Goal: Task Accomplishment & Management: Manage account settings

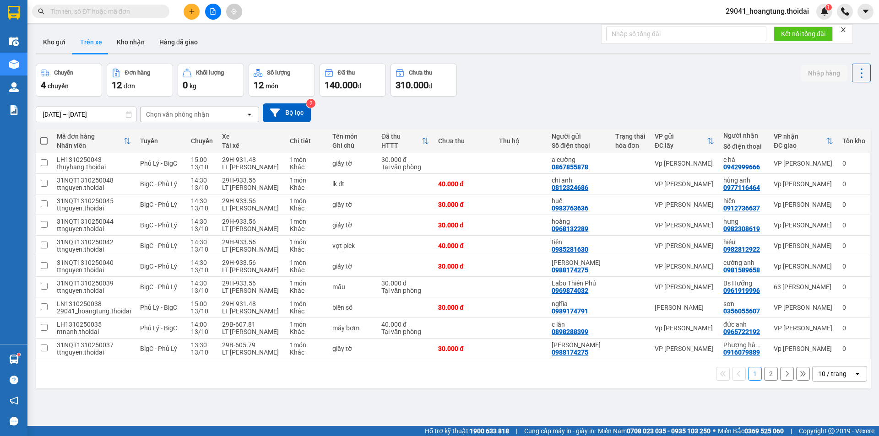
click at [189, 13] on icon "plus" at bounding box center [192, 11] width 6 height 6
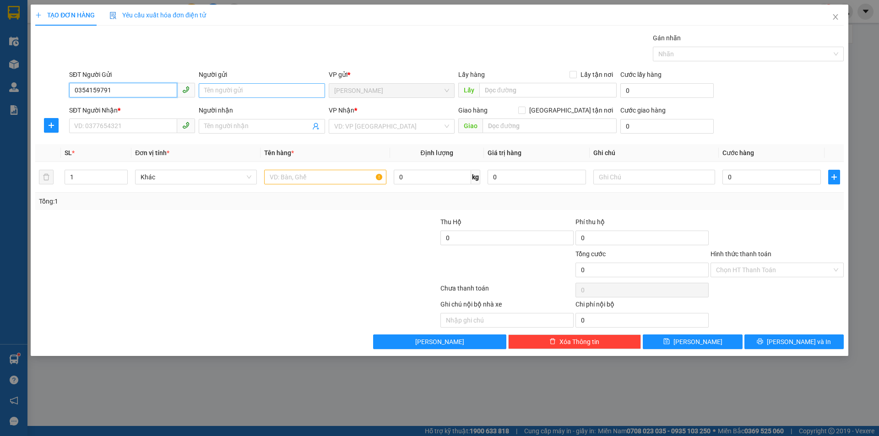
type input "0354159791"
click at [265, 93] on input "Người gửi" at bounding box center [262, 90] width 126 height 15
type input "g"
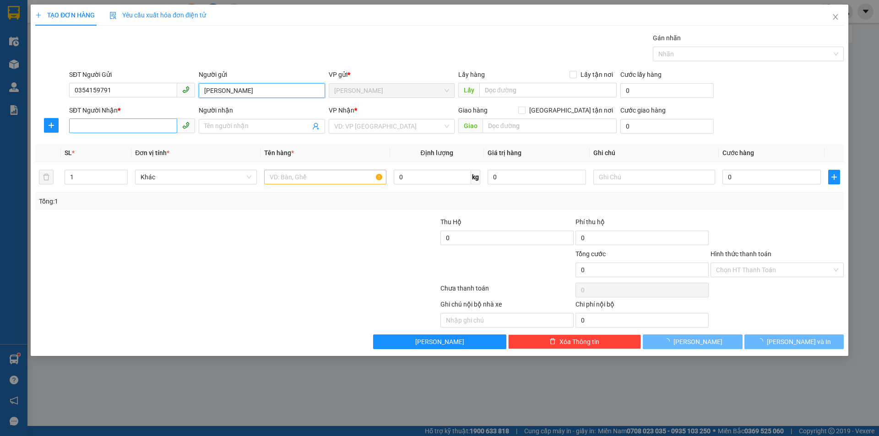
type input "[PERSON_NAME]"
click at [121, 128] on input "SĐT Người Nhận *" at bounding box center [123, 126] width 108 height 15
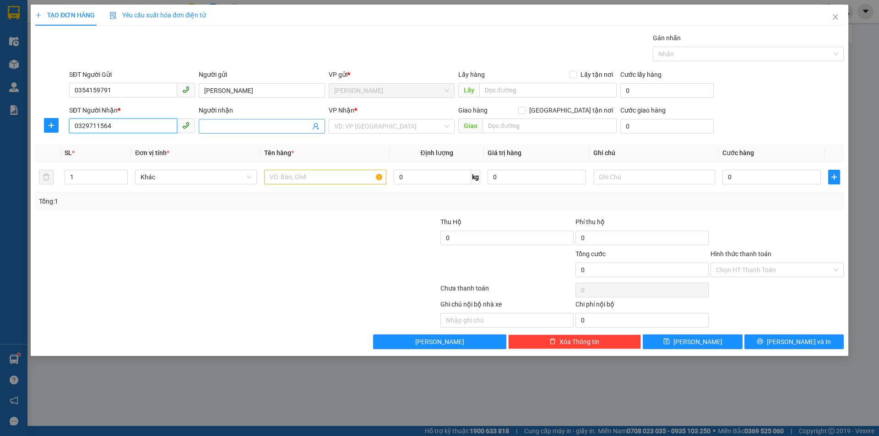
type input "0329711564"
click at [250, 125] on input "Người nhận" at bounding box center [257, 126] width 106 height 10
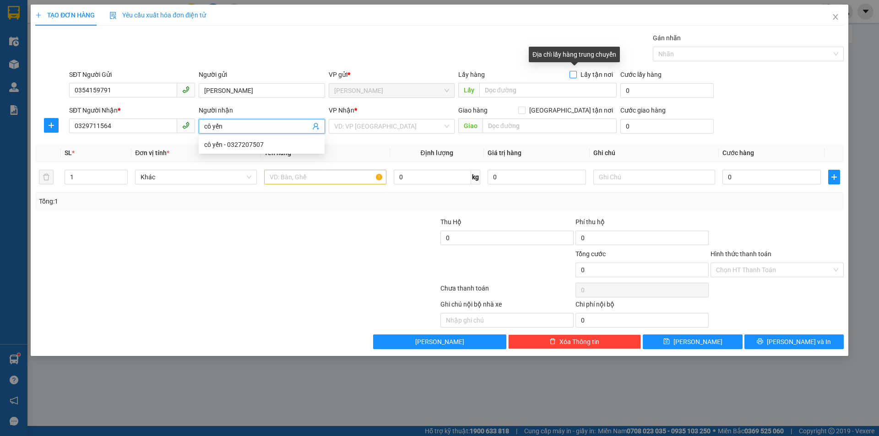
type input "cô yến"
click at [573, 74] on input "Lấy tận nơi" at bounding box center [572, 74] width 6 height 6
checkbox input "true"
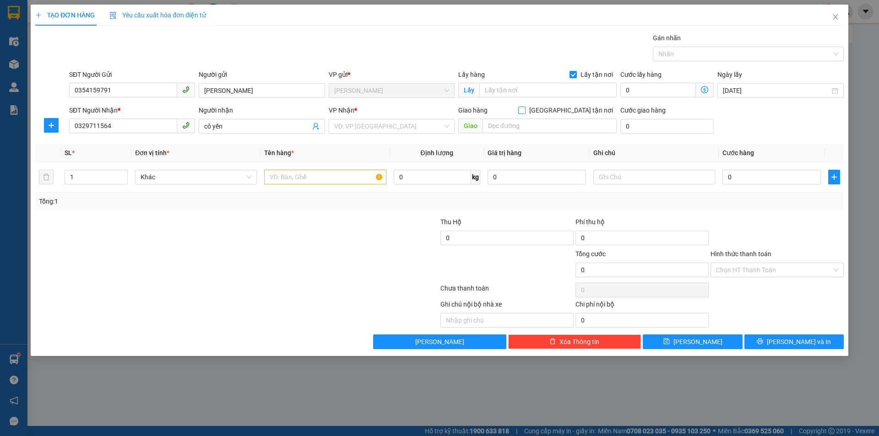
click at [524, 110] on input "[GEOGRAPHIC_DATA] tận nơi" at bounding box center [521, 110] width 6 height 6
checkbox input "true"
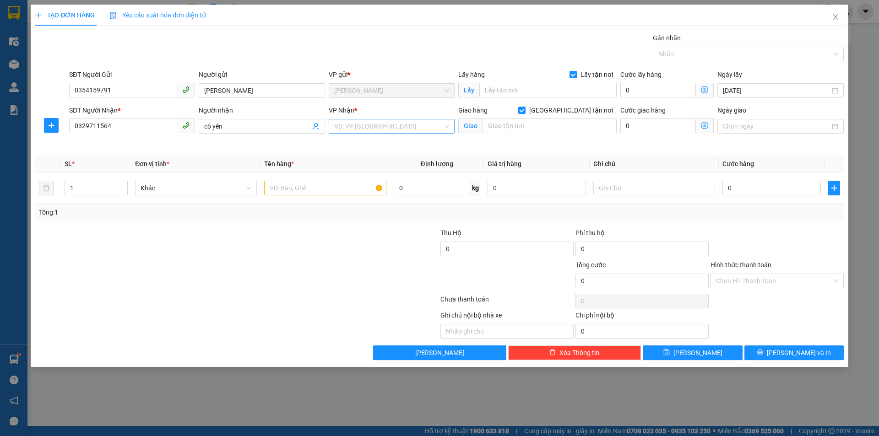
click at [391, 129] on input "search" at bounding box center [388, 126] width 108 height 14
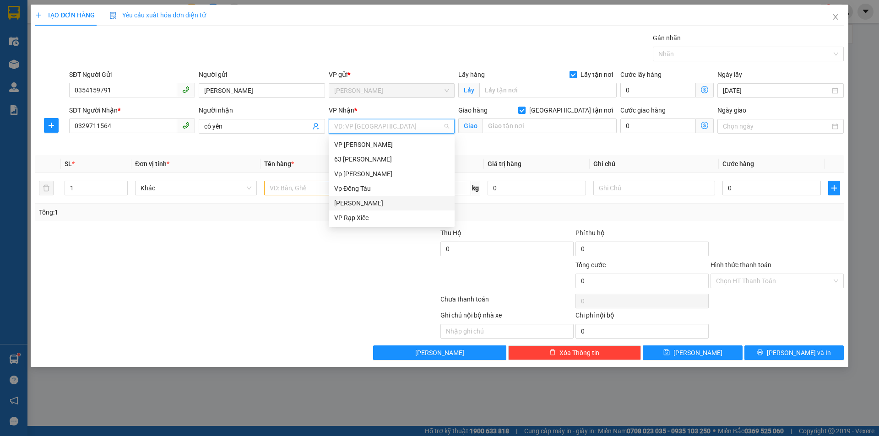
click at [373, 201] on div "[PERSON_NAME]" at bounding box center [391, 203] width 115 height 10
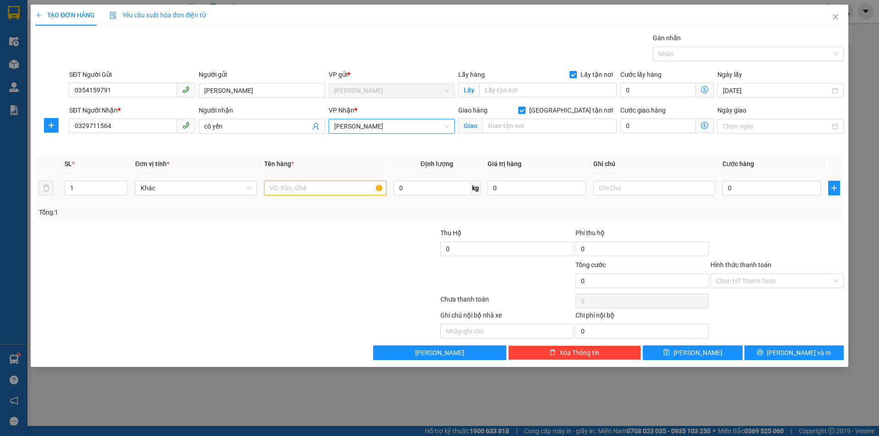
click at [307, 191] on input "text" at bounding box center [325, 188] width 122 height 15
type input "thuốc tây"
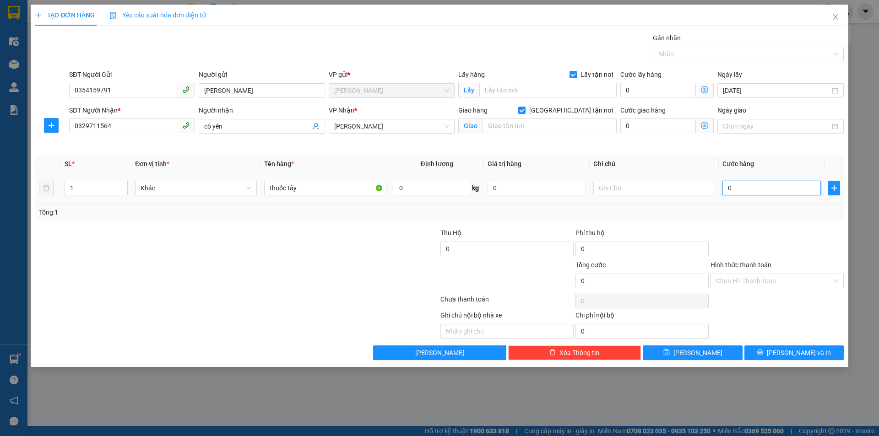
click at [756, 190] on input "0" at bounding box center [771, 188] width 98 height 15
type input "1"
type input "10"
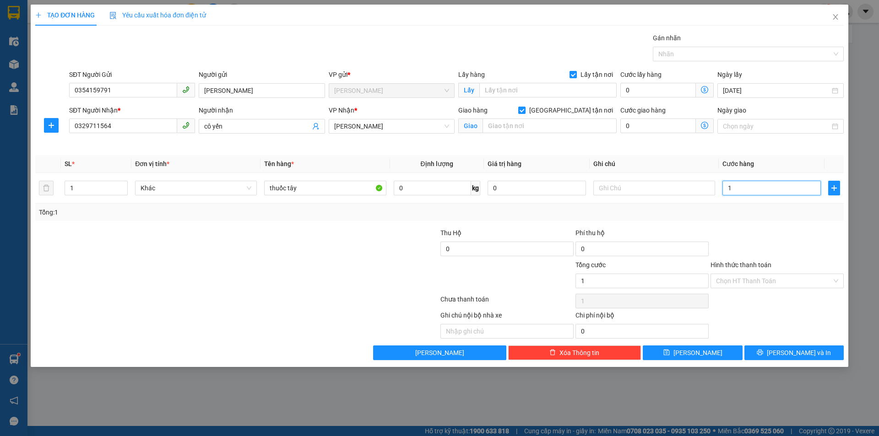
type input "10"
type input "100"
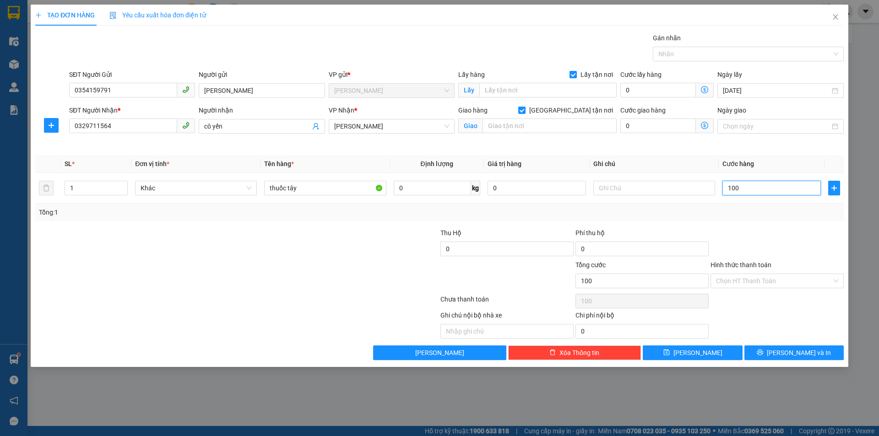
type input "1.000"
type input "10.000"
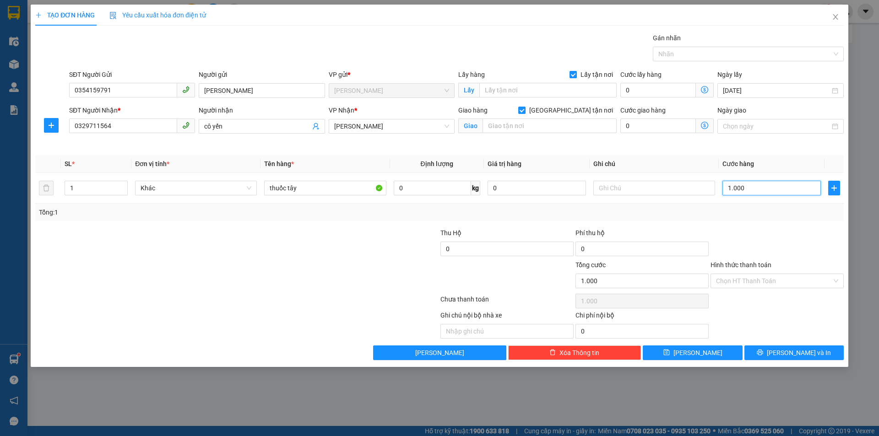
type input "10.000"
type input "100.000"
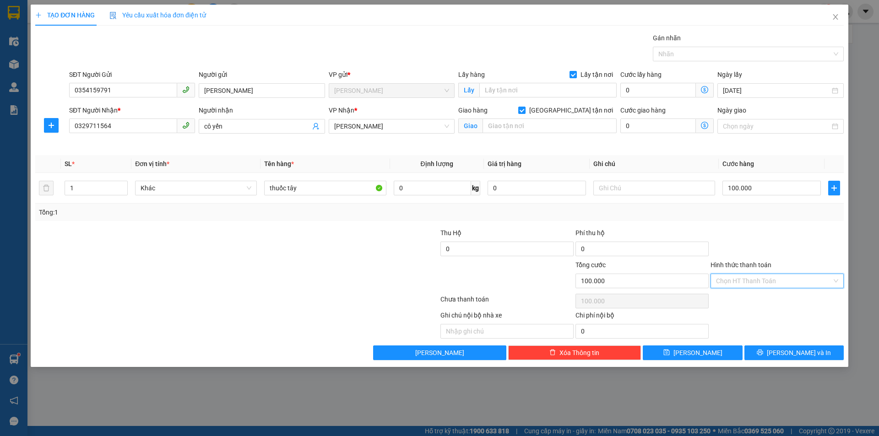
click at [770, 279] on input "Hình thức thanh toán" at bounding box center [774, 281] width 116 height 14
click at [751, 301] on div "Tại văn phòng" at bounding box center [777, 299] width 122 height 10
type input "0"
click at [695, 355] on span "[PERSON_NAME]" at bounding box center [697, 353] width 49 height 10
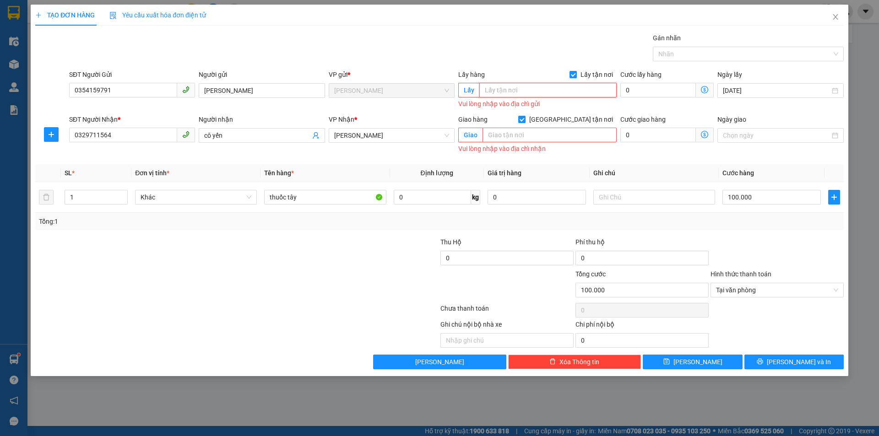
click at [523, 87] on input "text" at bounding box center [547, 90] width 137 height 15
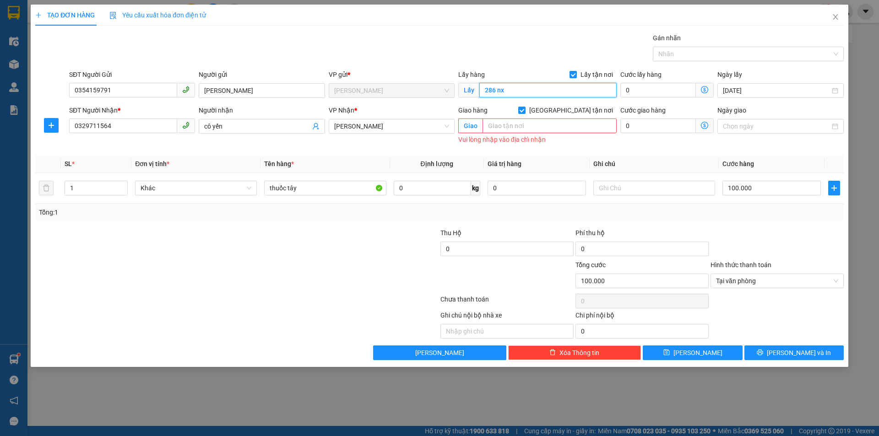
type input "286 nx"
click at [516, 124] on input "text" at bounding box center [549, 126] width 134 height 15
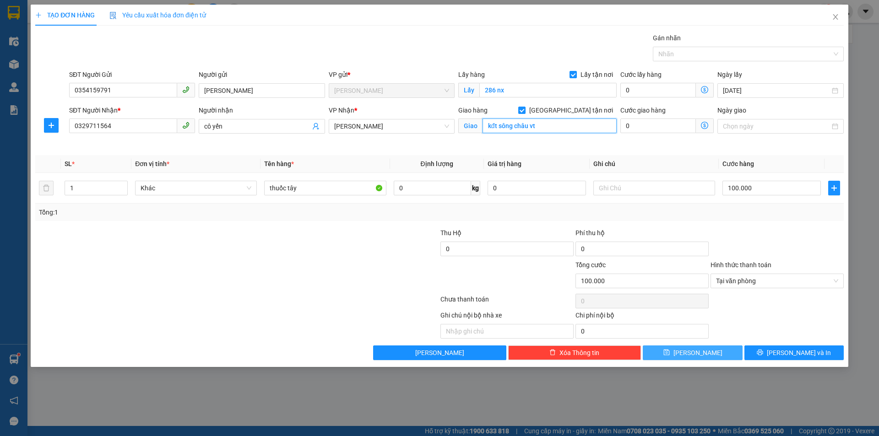
type input "kđt sông châu vt"
click at [691, 350] on button "[PERSON_NAME]" at bounding box center [692, 353] width 99 height 15
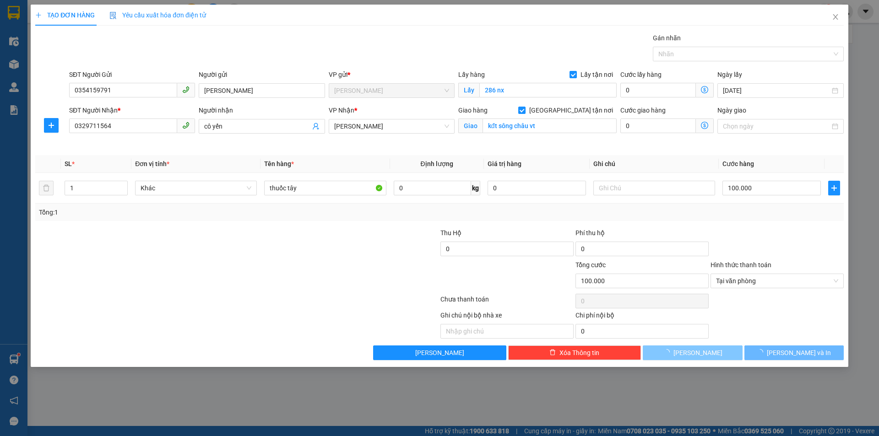
checkbox input "false"
type input "0"
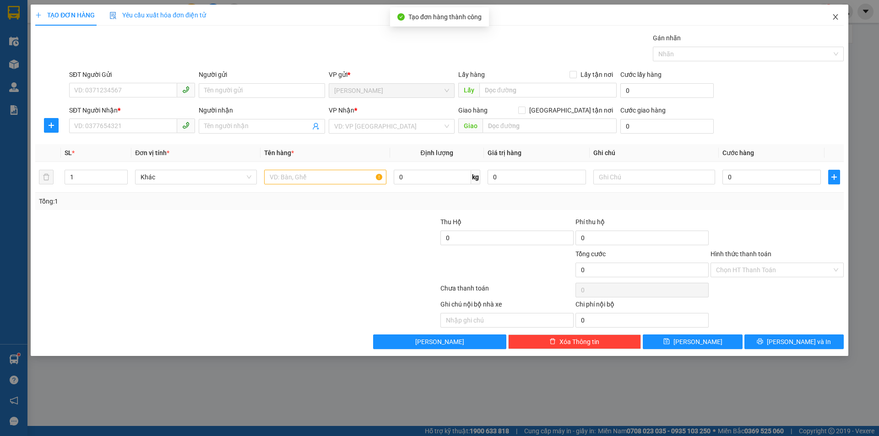
click at [833, 17] on icon "close" at bounding box center [835, 16] width 7 height 7
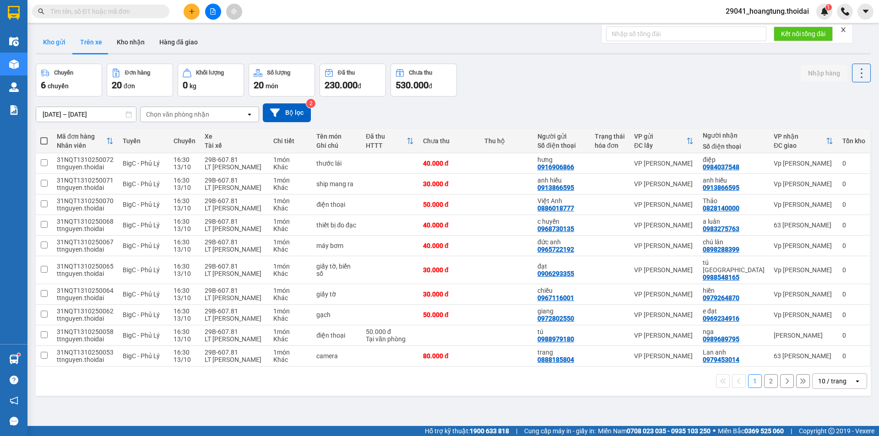
click at [56, 41] on button "Kho gửi" at bounding box center [54, 42] width 37 height 22
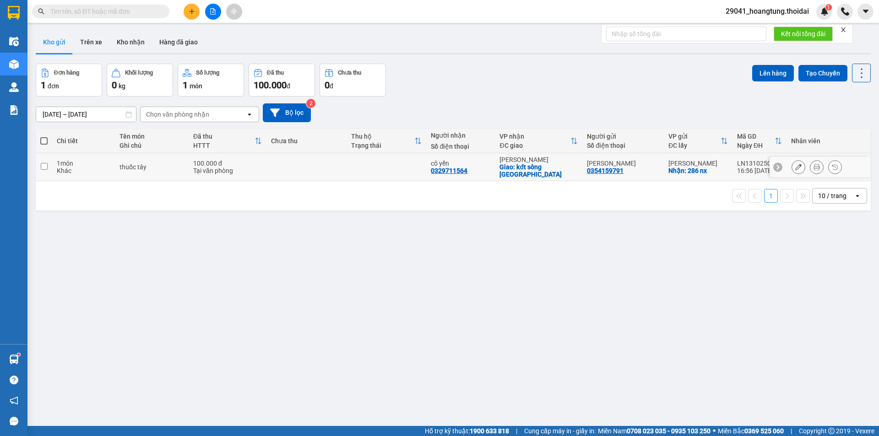
click at [44, 163] on input "checkbox" at bounding box center [44, 166] width 7 height 7
checkbox input "true"
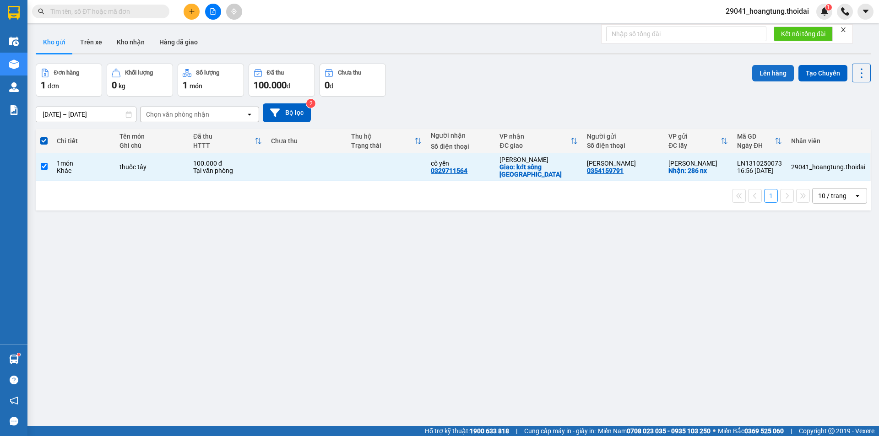
click at [764, 73] on button "Lên hàng" at bounding box center [773, 73] width 42 height 16
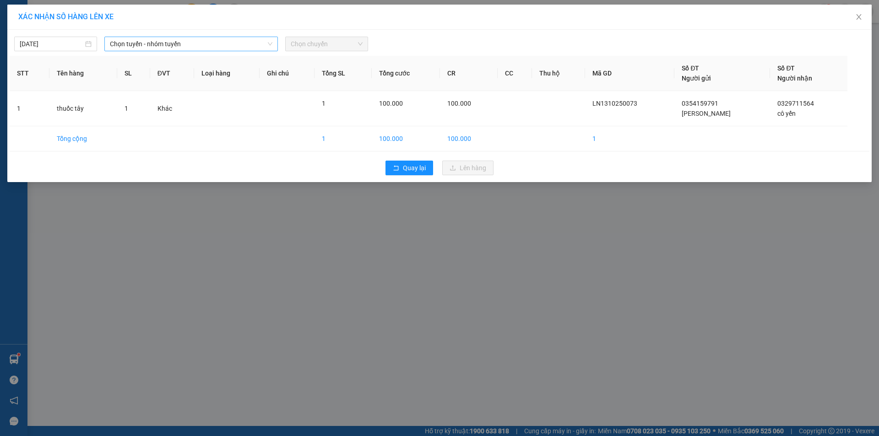
click at [177, 45] on span "Chọn tuyến - nhóm tuyến" at bounding box center [191, 44] width 162 height 14
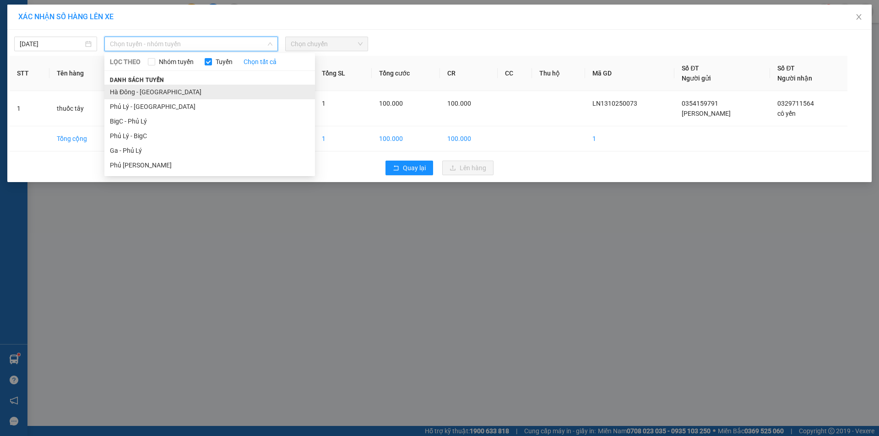
click at [167, 95] on li "Hà Đông - [GEOGRAPHIC_DATA]" at bounding box center [209, 92] width 211 height 15
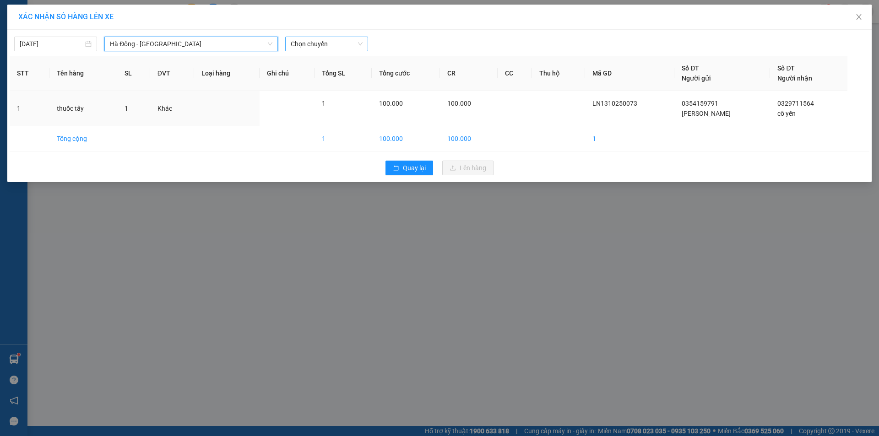
click at [308, 44] on span "Chọn chuyến" at bounding box center [327, 44] width 72 height 14
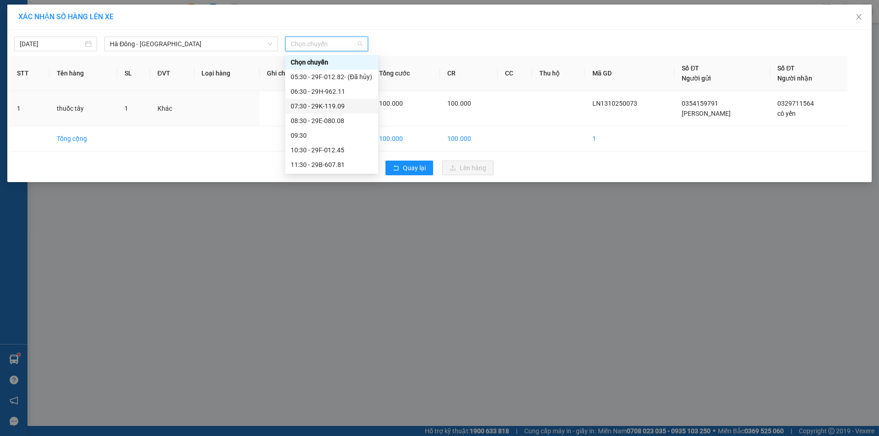
click at [359, 105] on div "07:30 - 29K-119.09" at bounding box center [332, 106] width 82 height 10
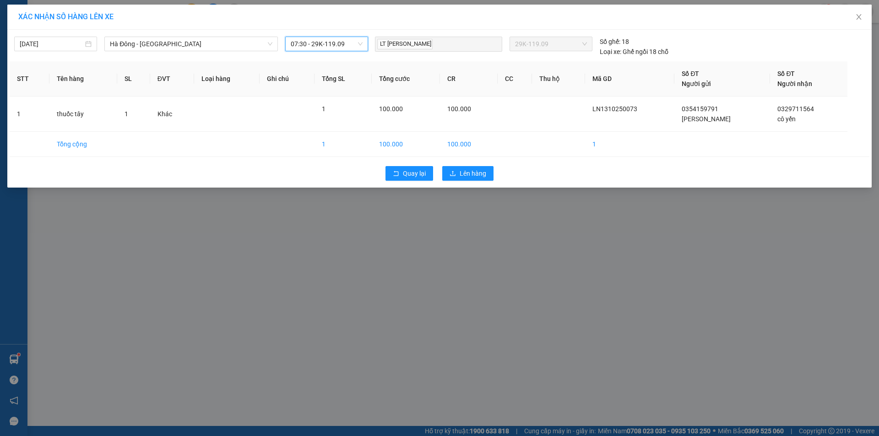
click at [351, 44] on span "07:30 - 29K-119.09" at bounding box center [327, 44] width 72 height 14
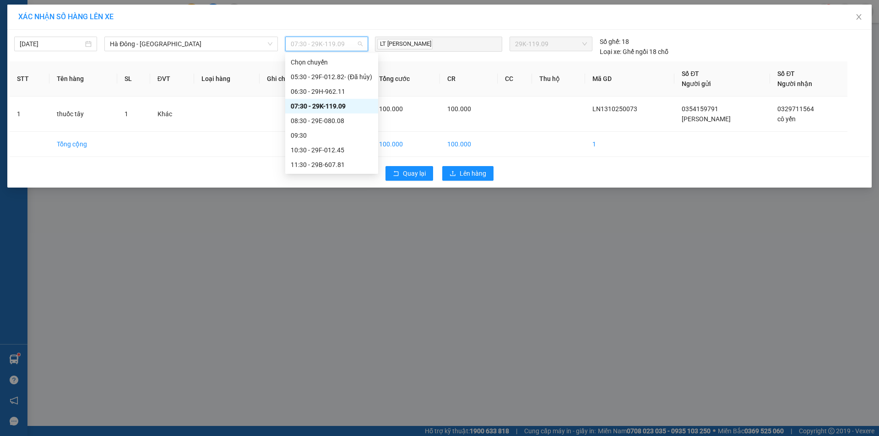
scroll to position [146, 0]
click at [335, 89] on div "16:30 - 29K-119.09" at bounding box center [332, 91] width 82 height 10
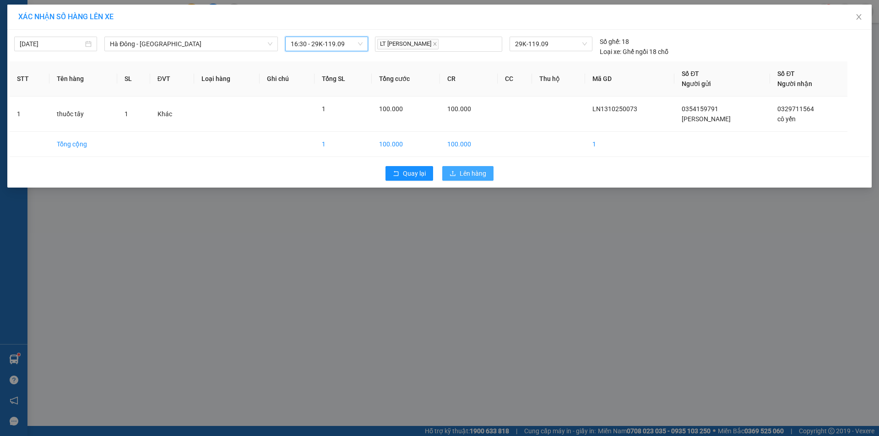
click at [481, 173] on span "Lên hàng" at bounding box center [472, 173] width 27 height 10
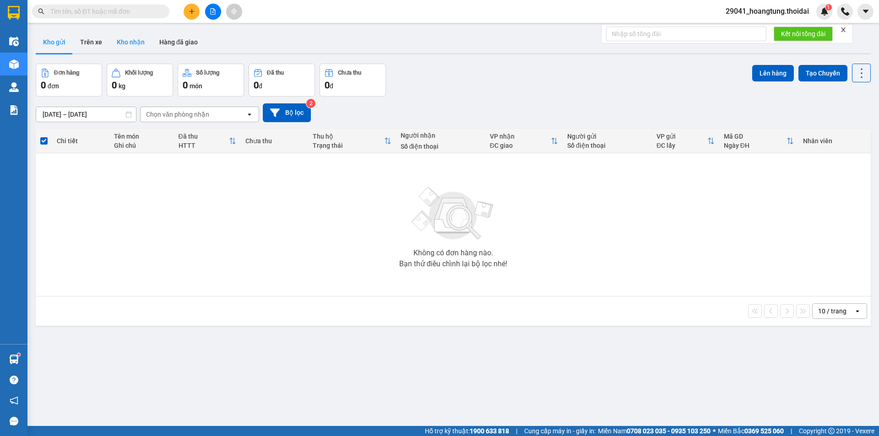
click at [128, 39] on button "Kho nhận" at bounding box center [130, 42] width 43 height 22
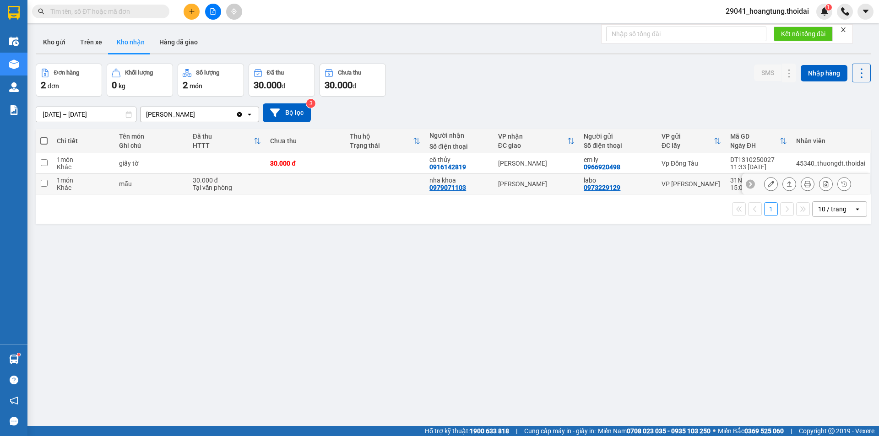
click at [45, 183] on input "checkbox" at bounding box center [44, 183] width 7 height 7
checkbox input "true"
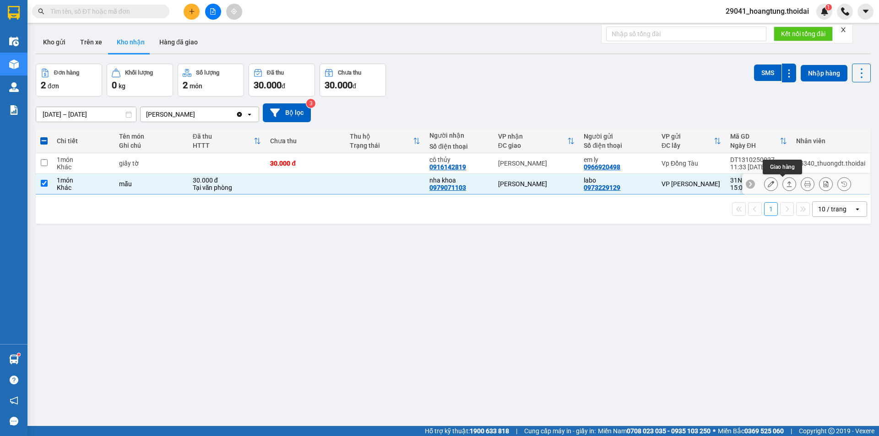
click at [786, 185] on icon at bounding box center [789, 184] width 6 height 6
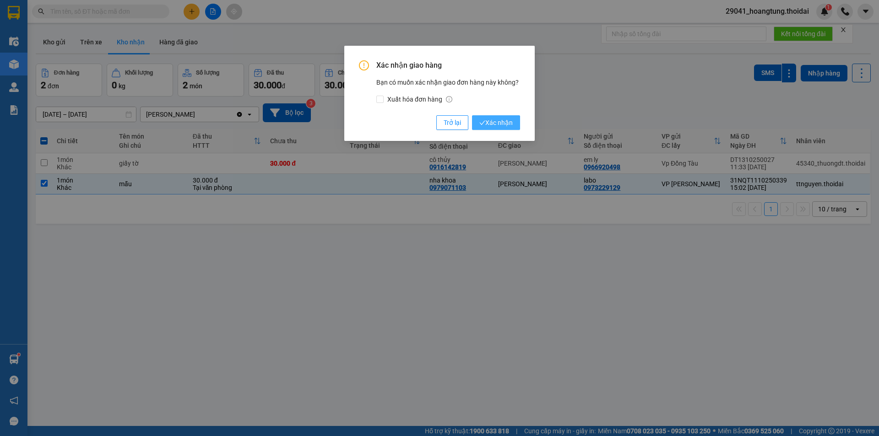
click at [502, 126] on span "Xác nhận" at bounding box center [495, 123] width 33 height 10
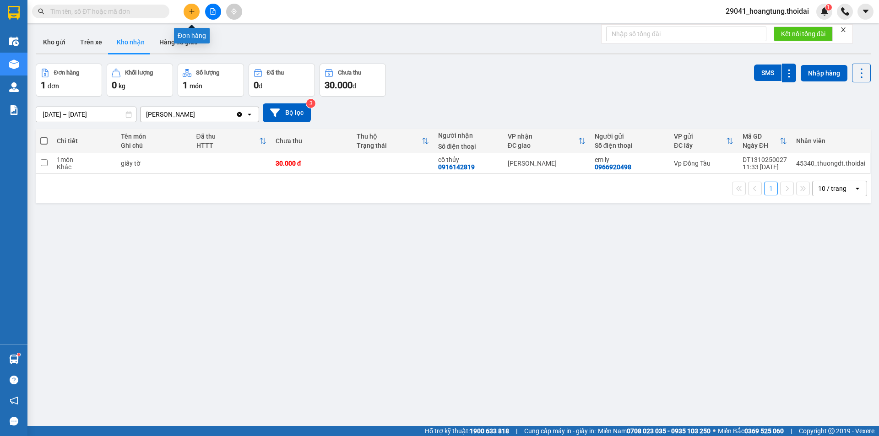
click at [194, 11] on icon "plus" at bounding box center [192, 11] width 6 height 6
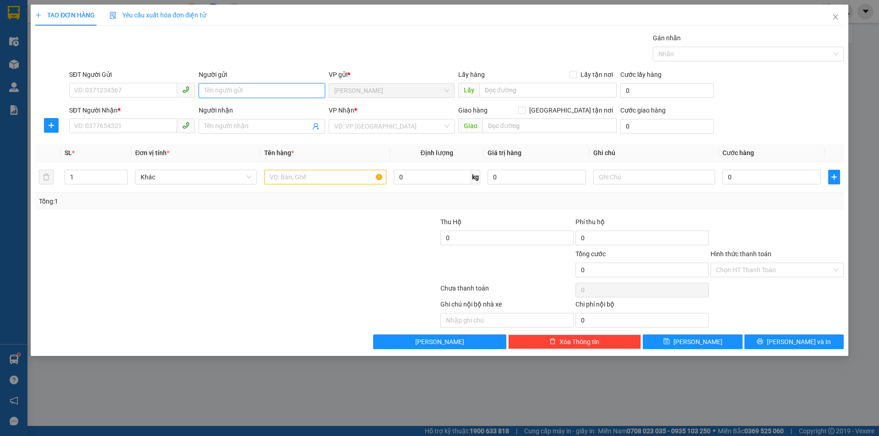
click at [249, 93] on input "Người gửi" at bounding box center [262, 90] width 126 height 15
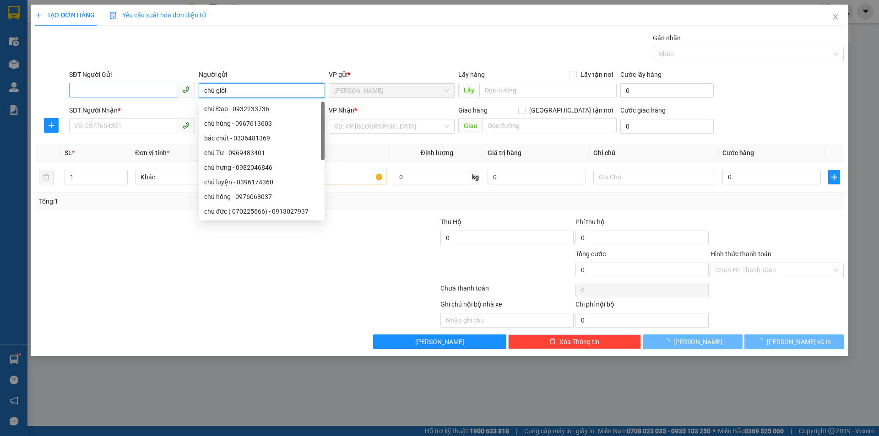
type input "chú giỏi"
click at [122, 92] on input "SĐT Người Gửi" at bounding box center [123, 90] width 108 height 15
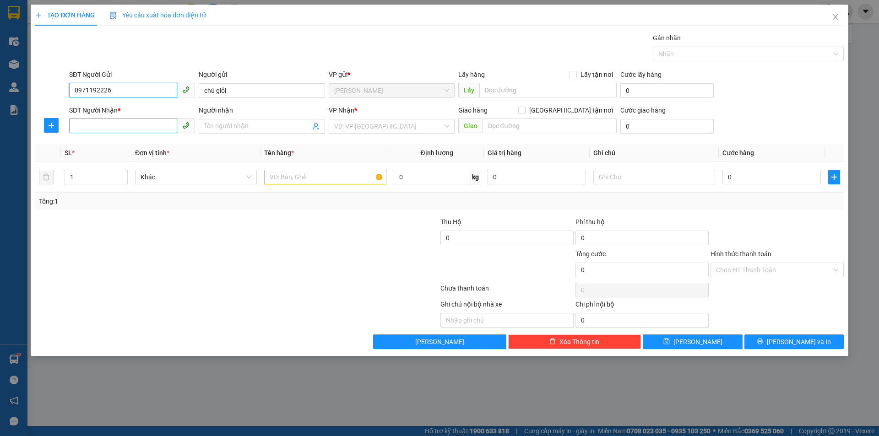
type input "0971192226"
click at [118, 127] on input "SĐT Người Nhận *" at bounding box center [123, 126] width 108 height 15
type input "0965275896"
click at [132, 148] on div "0965275896 - lan" at bounding box center [132, 145] width 115 height 10
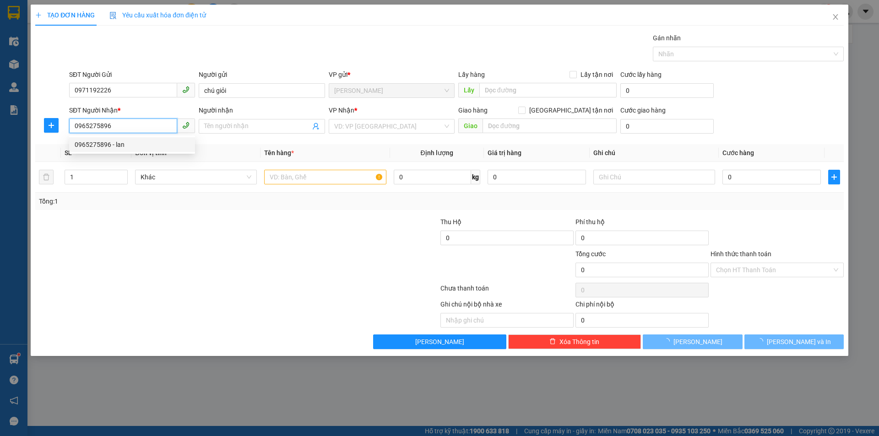
type input "lan"
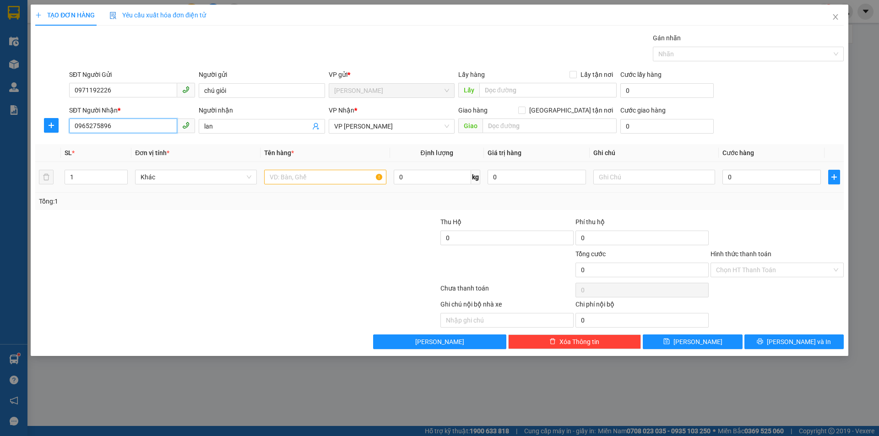
type input "0965275896"
click at [292, 176] on input "text" at bounding box center [325, 177] width 122 height 15
type input "g"
type input "1cmt + áo"
click at [767, 173] on input "0" at bounding box center [771, 177] width 98 height 15
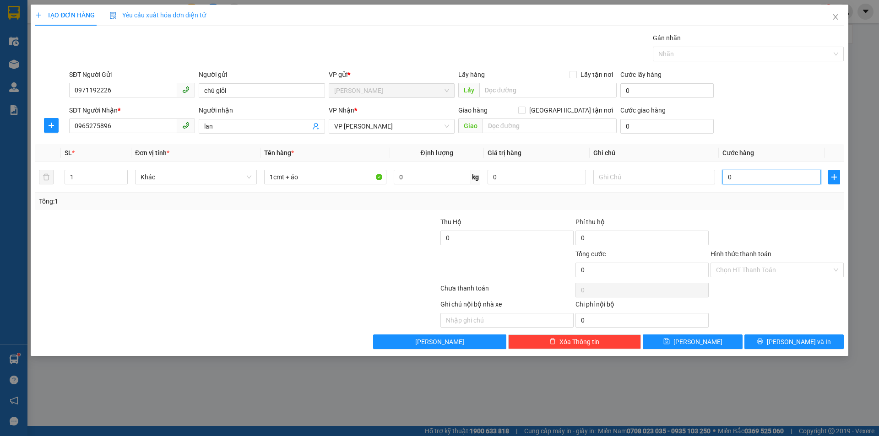
type input "3"
type input "30"
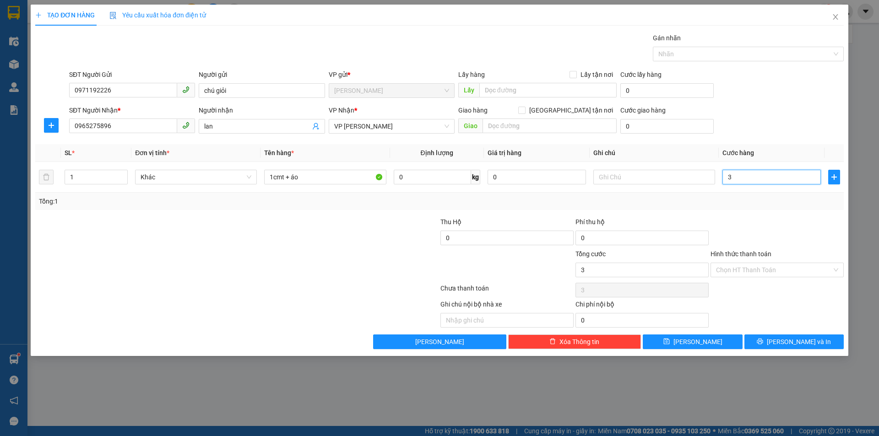
type input "30"
type input "300"
type input "3.000"
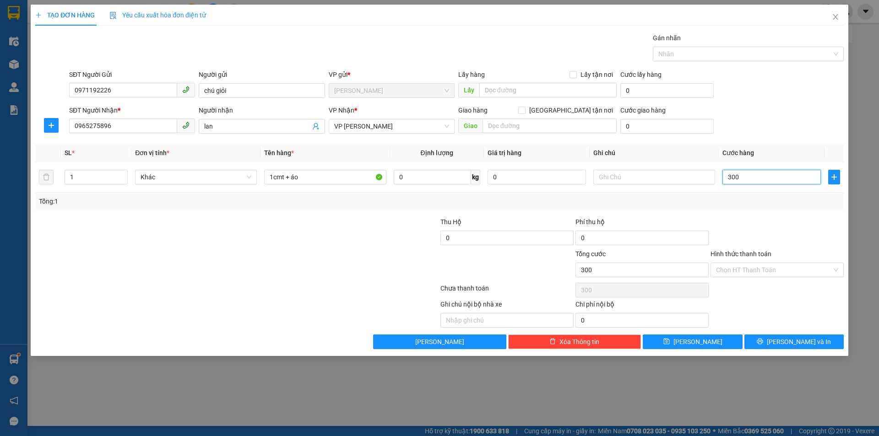
type input "3.000"
type input "30.000"
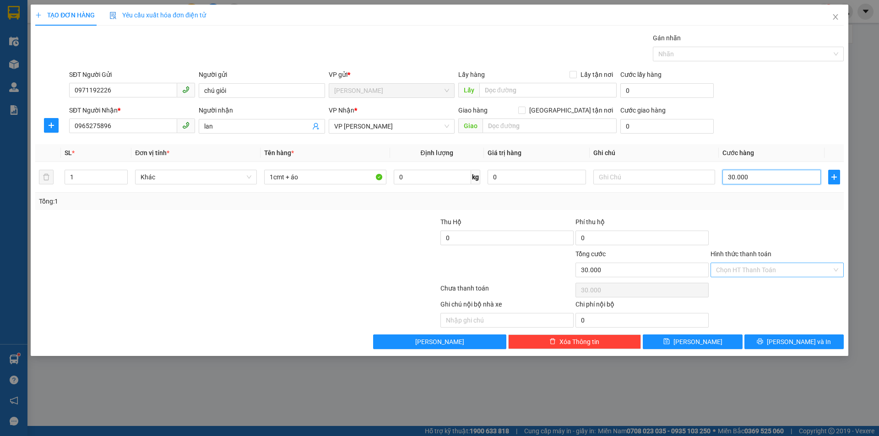
type input "30.000"
click at [754, 272] on input "Hình thức thanh toán" at bounding box center [774, 270] width 116 height 14
click at [752, 291] on div "Tại văn phòng" at bounding box center [777, 288] width 122 height 10
click at [740, 270] on span "Tại văn phòng" at bounding box center [777, 270] width 122 height 14
click at [340, 282] on div at bounding box center [236, 290] width 405 height 18
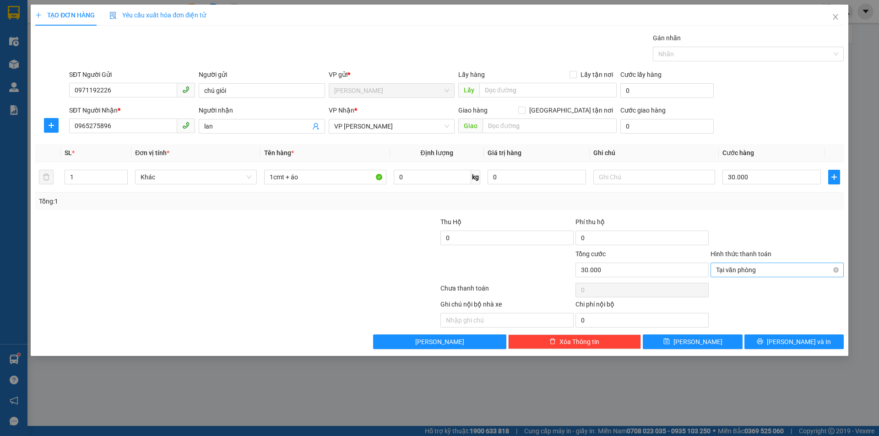
click at [807, 268] on span "Tại văn phòng" at bounding box center [777, 270] width 122 height 14
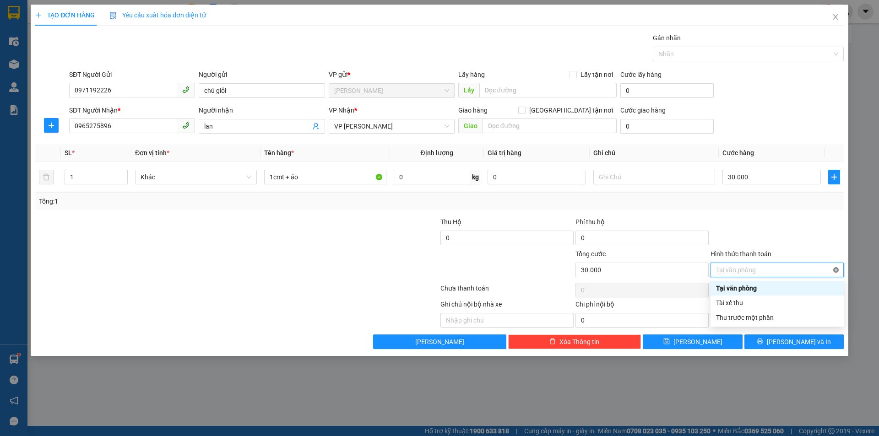
type input "30.000"
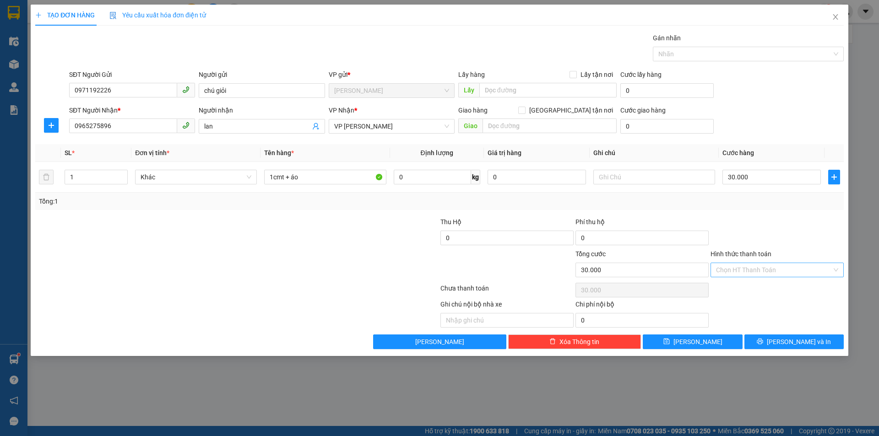
click at [268, 265] on div at bounding box center [169, 265] width 270 height 32
click at [691, 342] on button "[PERSON_NAME]" at bounding box center [692, 342] width 99 height 15
type input "0"
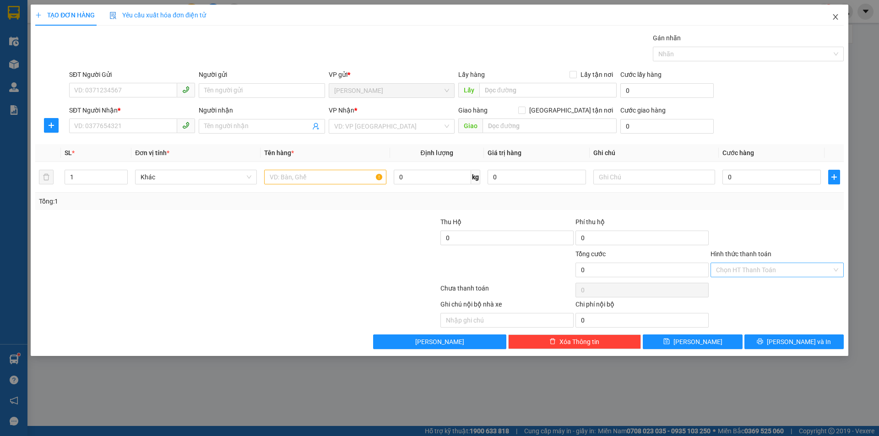
click at [835, 20] on icon "close" at bounding box center [835, 16] width 7 height 7
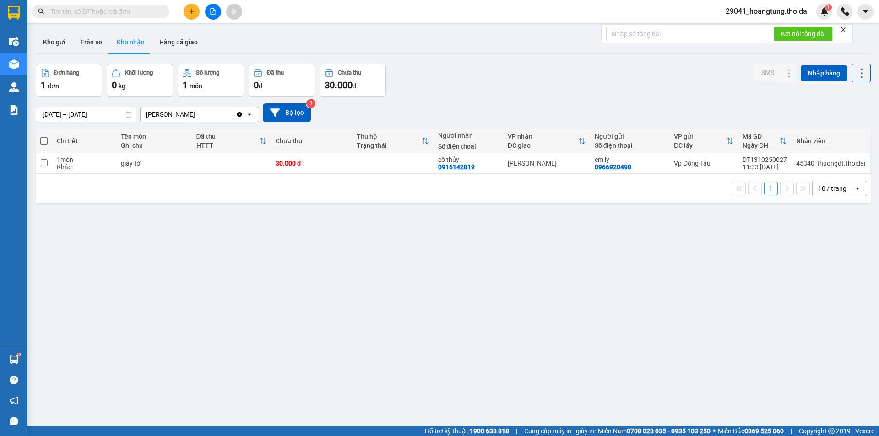
click at [190, 11] on icon "plus" at bounding box center [192, 11] width 6 height 6
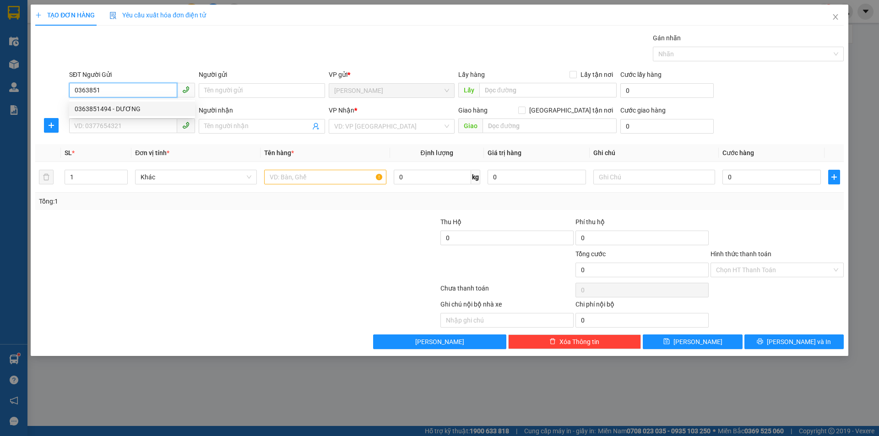
click at [139, 105] on div "0363851494 - DƯƠNG" at bounding box center [132, 109] width 115 height 10
type input "0363851494"
type input "DƯƠNG"
type input "0363851494"
click at [133, 128] on input "SĐT Người Nhận *" at bounding box center [123, 126] width 108 height 15
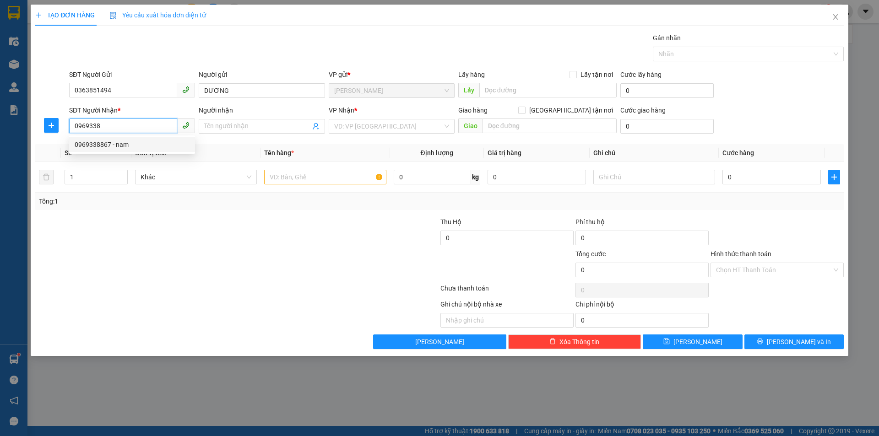
click at [124, 146] on div "0969338867 - nam" at bounding box center [132, 145] width 115 height 10
type input "0969338867"
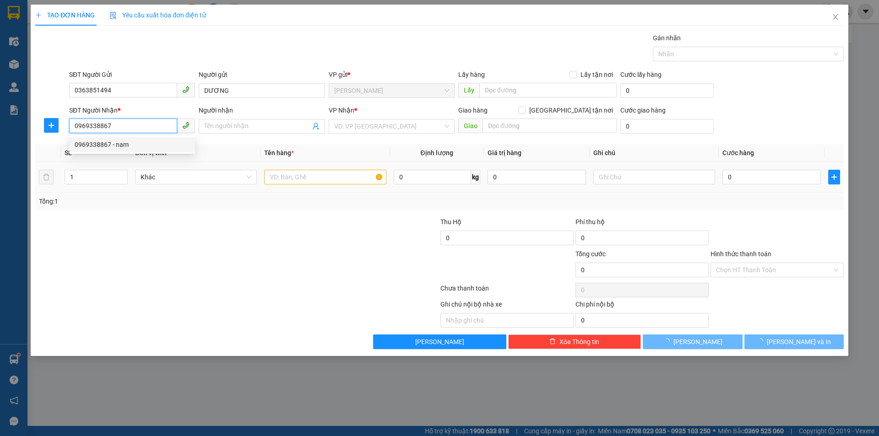
type input "nam"
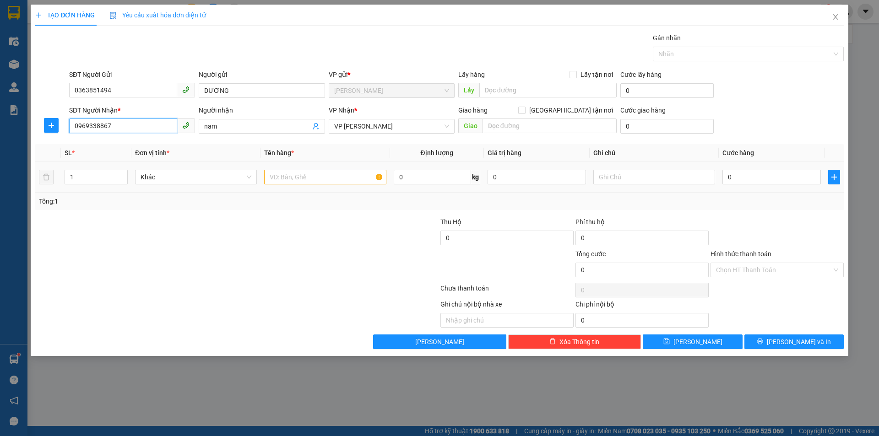
type input "0969338867"
click at [284, 178] on input "text" at bounding box center [325, 177] width 122 height 15
type input "mẫu bệnh phẩm"
click at [768, 181] on input "0" at bounding box center [771, 177] width 98 height 15
type input "3"
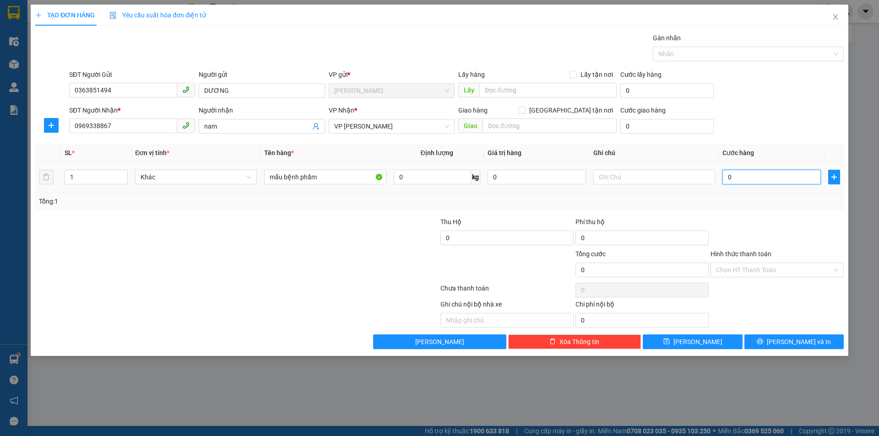
type input "3"
type input "30"
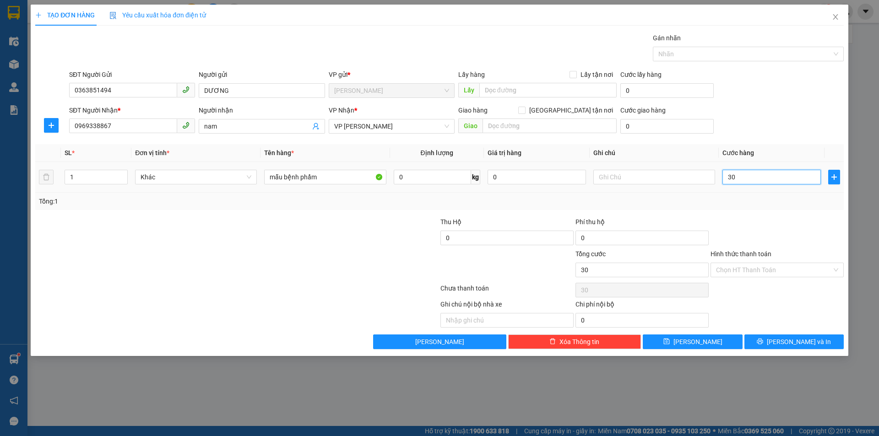
type input "300"
type input "3.000"
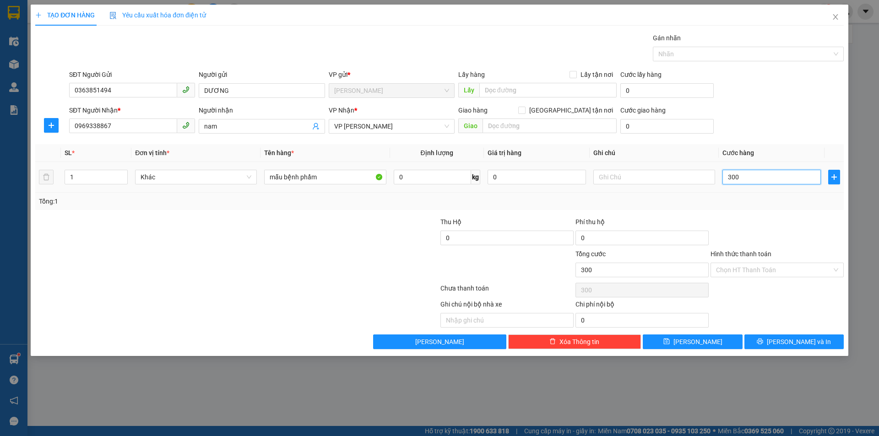
type input "3.000"
type input "30.000"
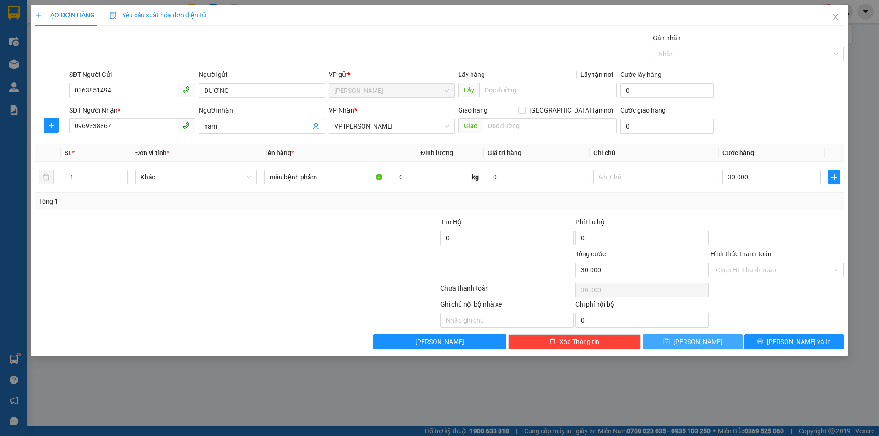
click at [682, 345] on button "[PERSON_NAME]" at bounding box center [692, 342] width 99 height 15
type input "0"
click at [837, 18] on icon "close" at bounding box center [835, 16] width 7 height 7
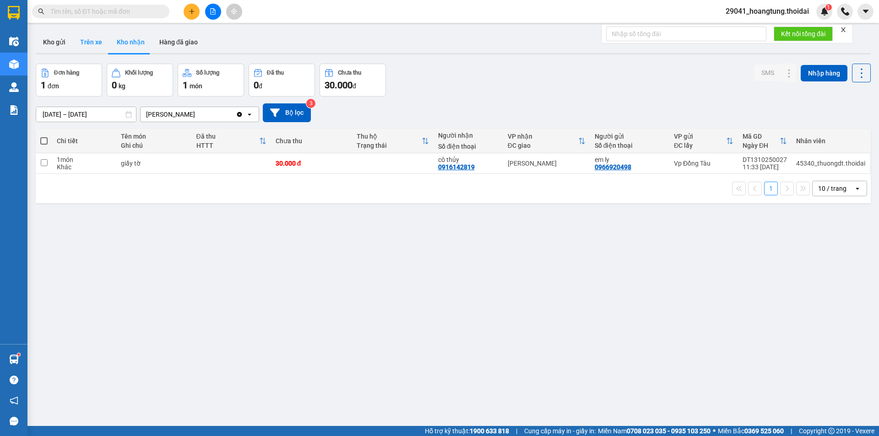
click at [81, 43] on button "Trên xe" at bounding box center [91, 42] width 37 height 22
type input "[DATE] – [DATE]"
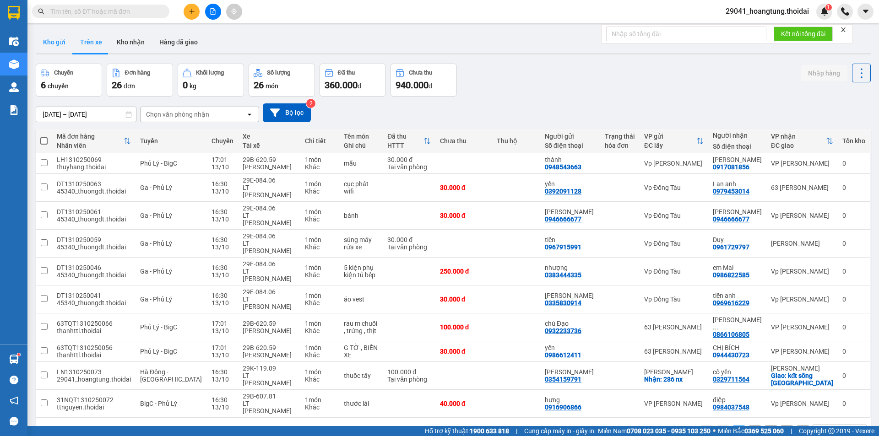
click at [57, 44] on button "Kho gửi" at bounding box center [54, 42] width 37 height 22
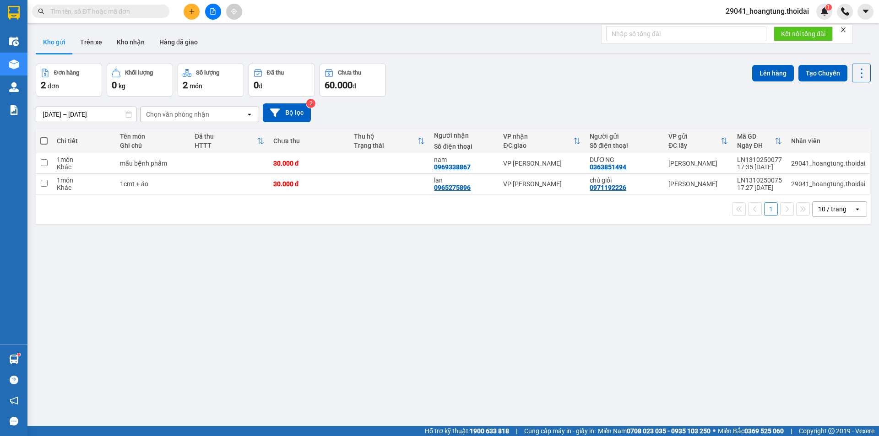
click at [100, 13] on input "text" at bounding box center [104, 11] width 108 height 10
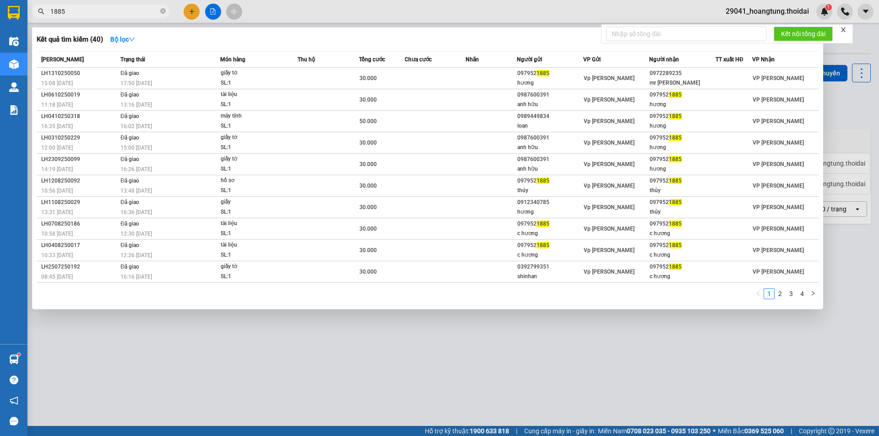
type input "1885"
click at [702, 348] on div at bounding box center [439, 218] width 879 height 436
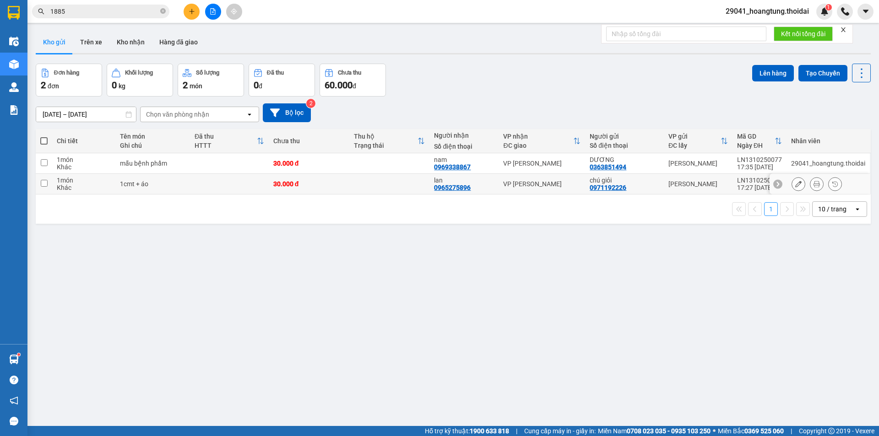
click at [44, 184] on input "checkbox" at bounding box center [44, 183] width 7 height 7
checkbox input "true"
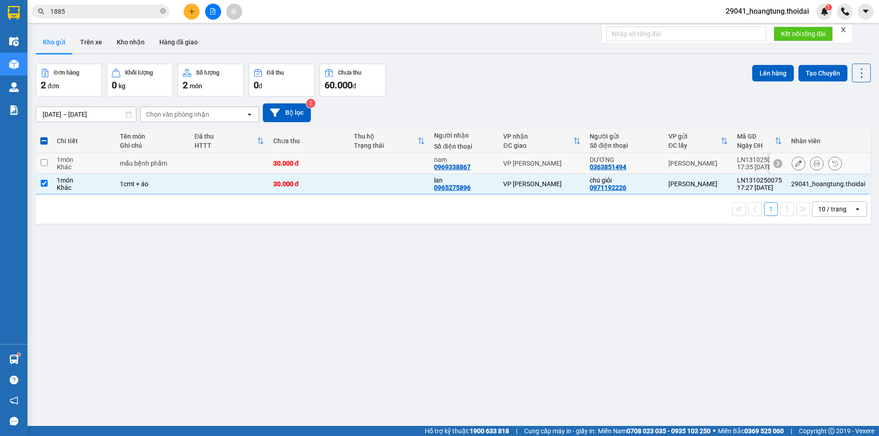
click at [45, 162] on input "checkbox" at bounding box center [44, 162] width 7 height 7
checkbox input "true"
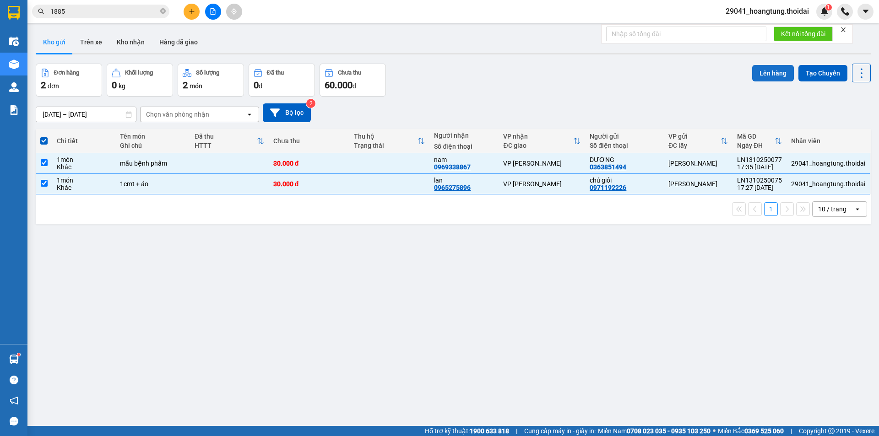
click at [767, 66] on button "Lên hàng" at bounding box center [773, 73] width 42 height 16
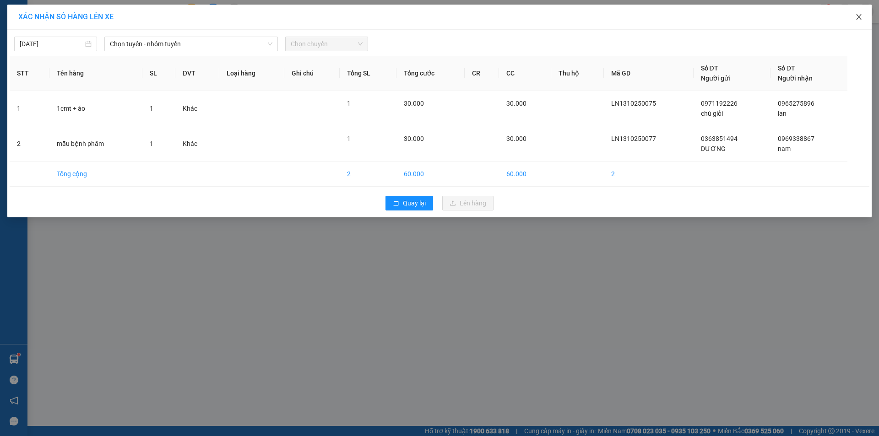
click at [856, 20] on icon "close" at bounding box center [858, 16] width 7 height 7
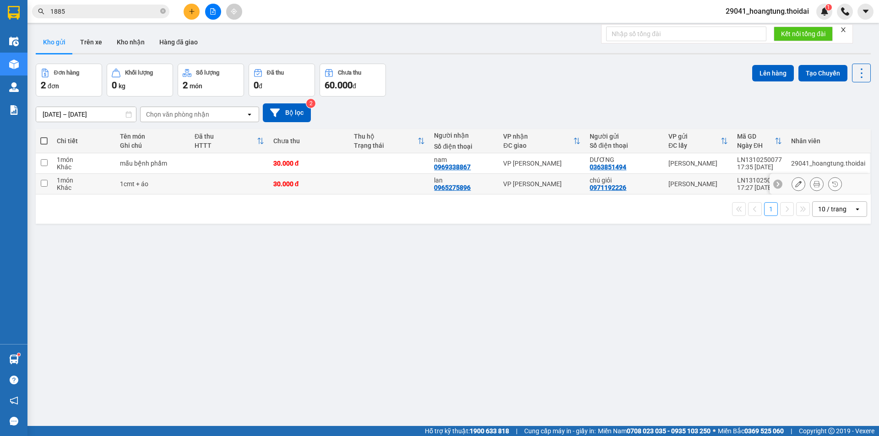
click at [44, 185] on input "checkbox" at bounding box center [44, 183] width 7 height 7
checkbox input "true"
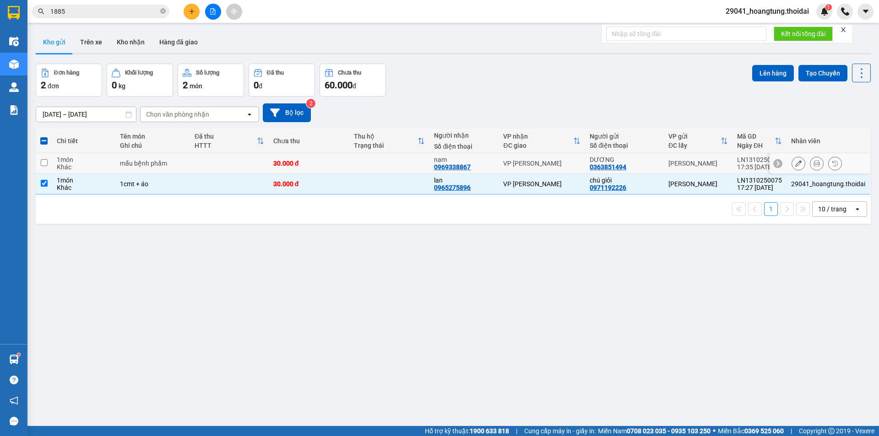
click at [45, 164] on input "checkbox" at bounding box center [44, 162] width 7 height 7
checkbox input "true"
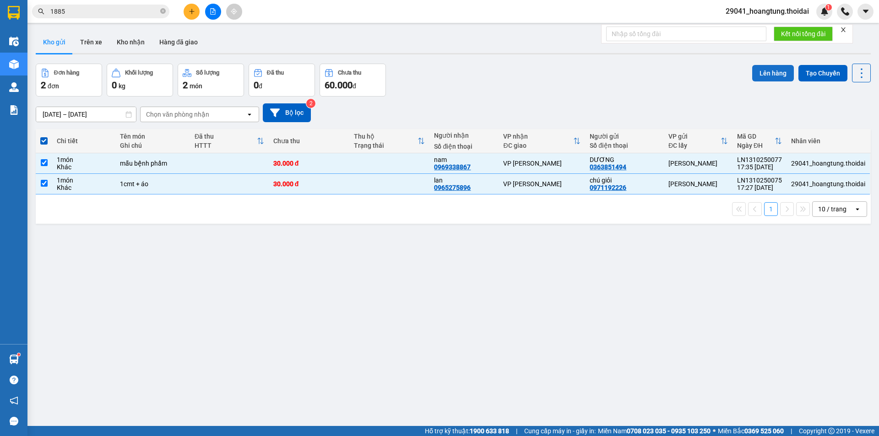
click at [764, 74] on button "Lên hàng" at bounding box center [773, 73] width 42 height 16
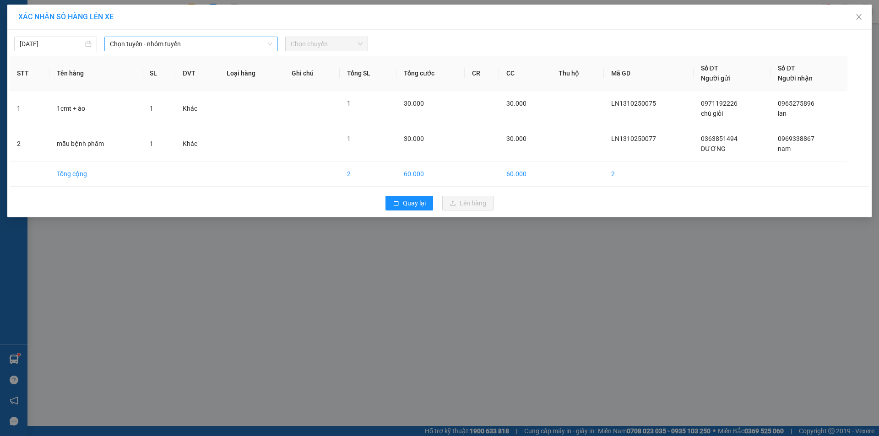
click at [162, 46] on span "Chọn tuyến - nhóm tuyến" at bounding box center [191, 44] width 162 height 14
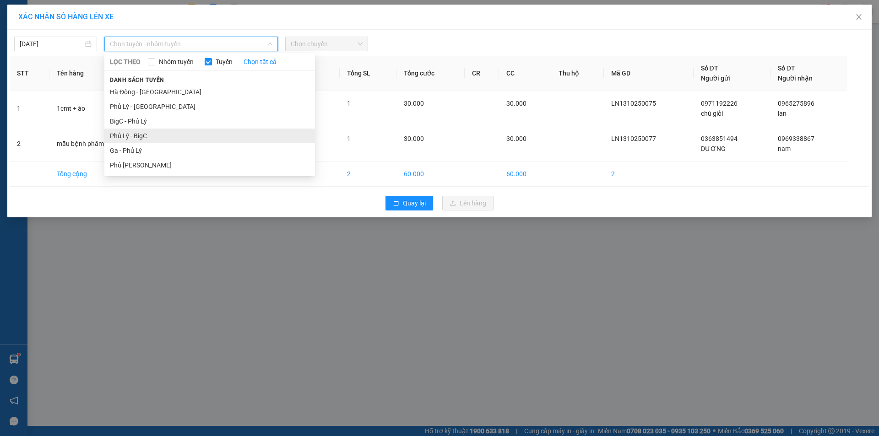
click at [154, 139] on li "Phủ Lý - BigC" at bounding box center [209, 136] width 211 height 15
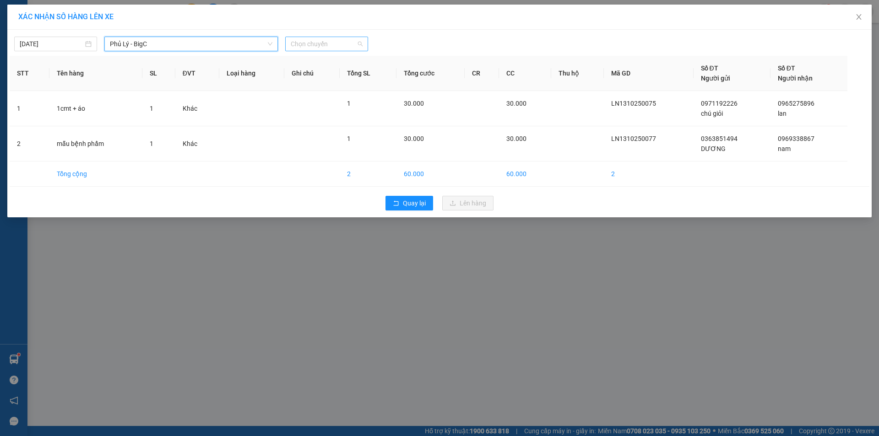
click at [338, 41] on span "Chọn chuyến" at bounding box center [327, 44] width 72 height 14
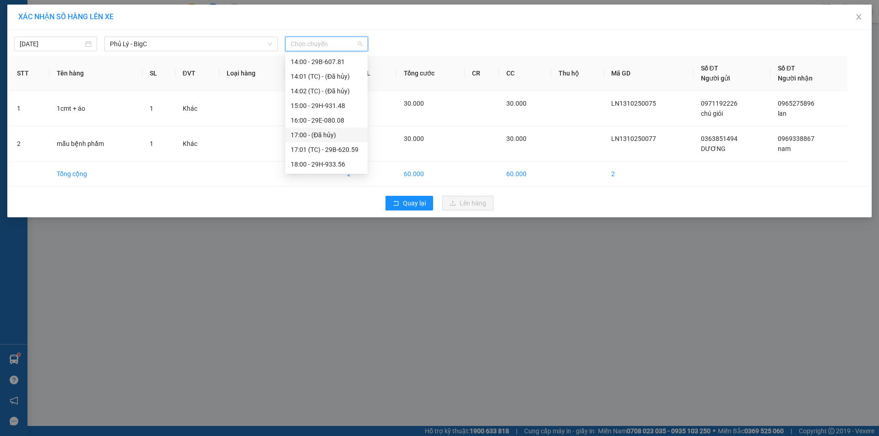
scroll to position [278, 0]
click at [332, 151] on div "19:00 - 29E-084.06" at bounding box center [326, 150] width 71 height 10
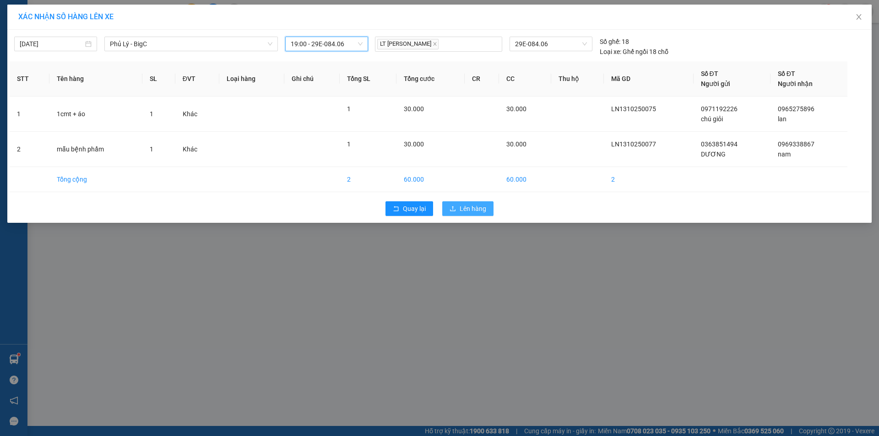
click at [467, 207] on span "Lên hàng" at bounding box center [472, 209] width 27 height 10
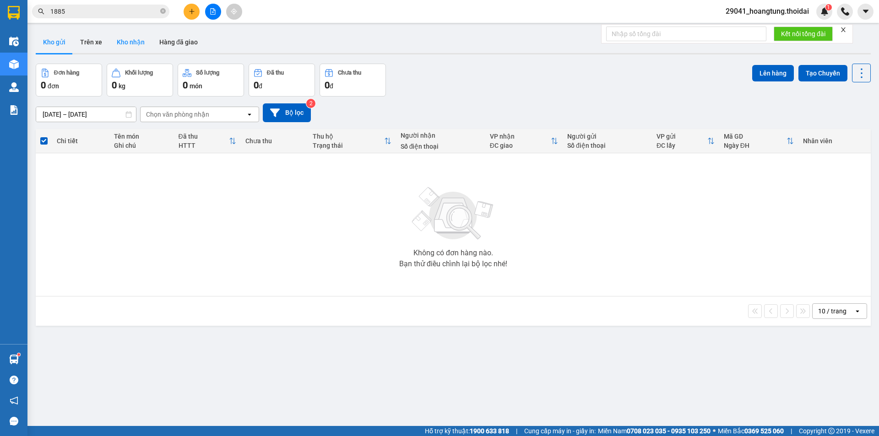
click at [122, 42] on button "Kho nhận" at bounding box center [130, 42] width 43 height 22
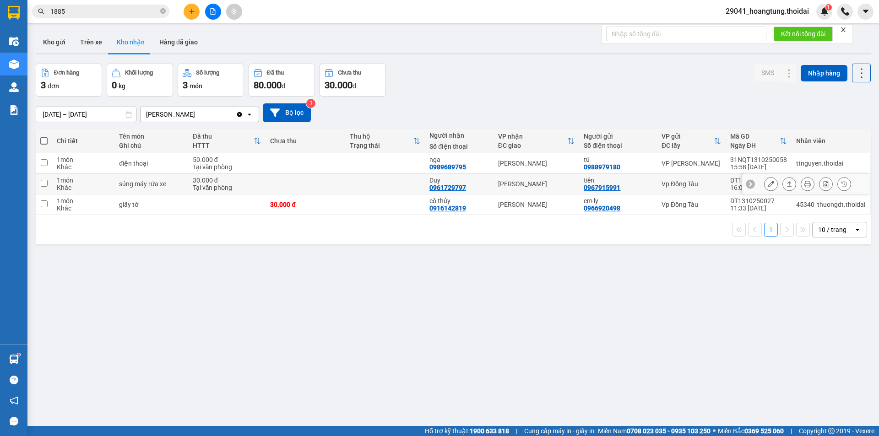
click at [43, 182] on input "checkbox" at bounding box center [44, 183] width 7 height 7
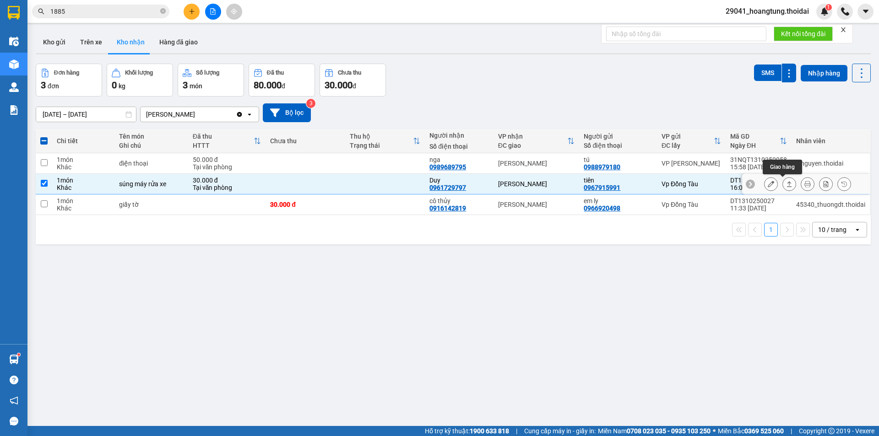
click at [785, 184] on button at bounding box center [789, 184] width 13 height 16
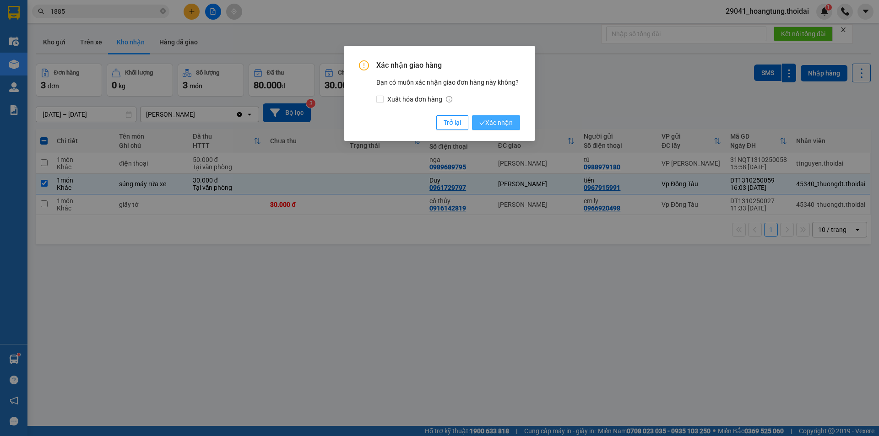
click at [492, 124] on span "Xác nhận" at bounding box center [495, 123] width 33 height 10
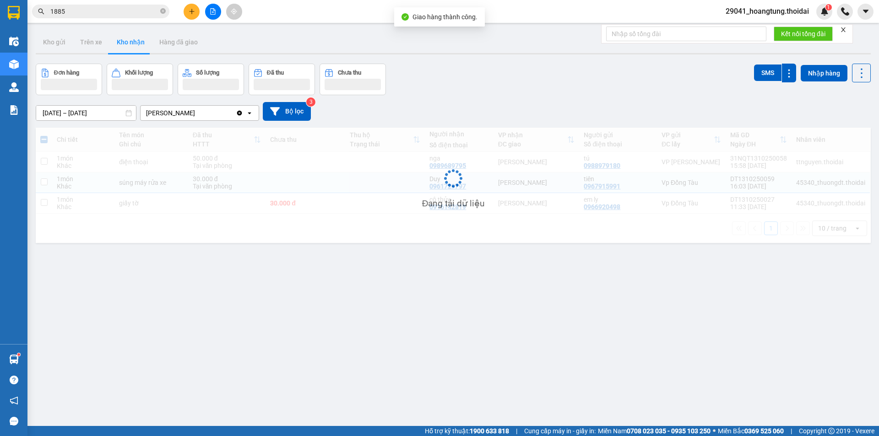
checkbox input "false"
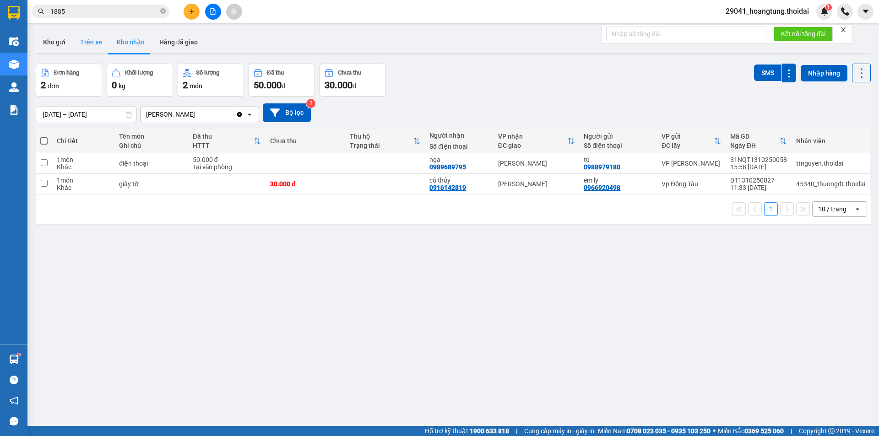
click at [90, 43] on button "Trên xe" at bounding box center [91, 42] width 37 height 22
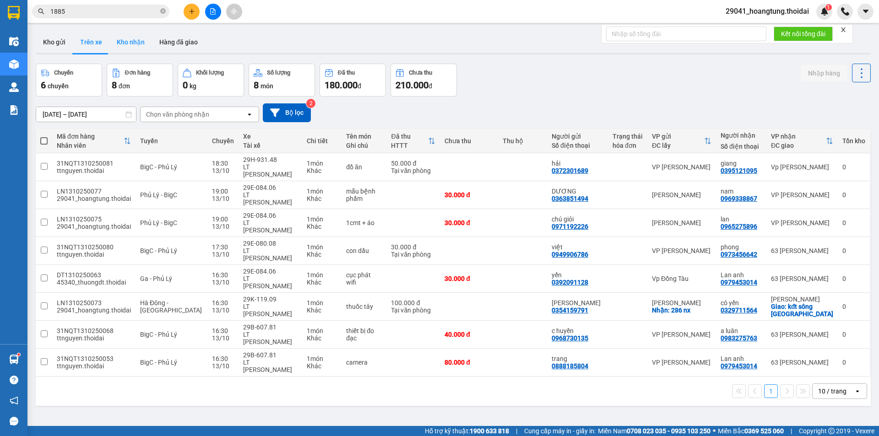
click at [141, 38] on button "Kho nhận" at bounding box center [130, 42] width 43 height 22
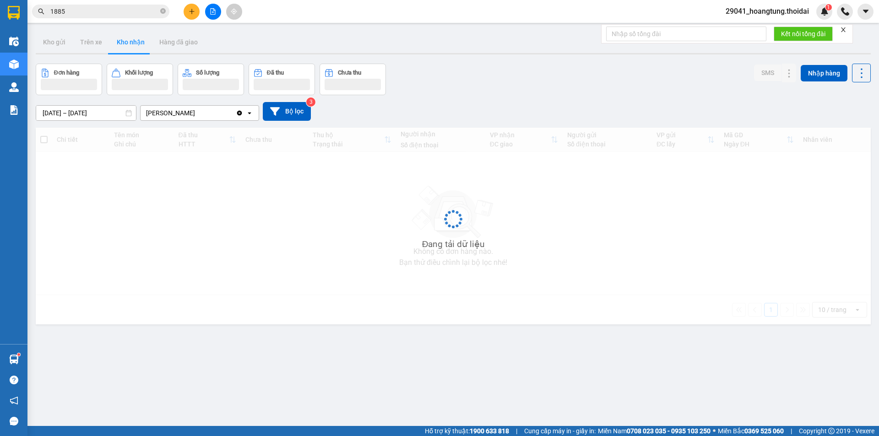
type input "[DATE] – [DATE]"
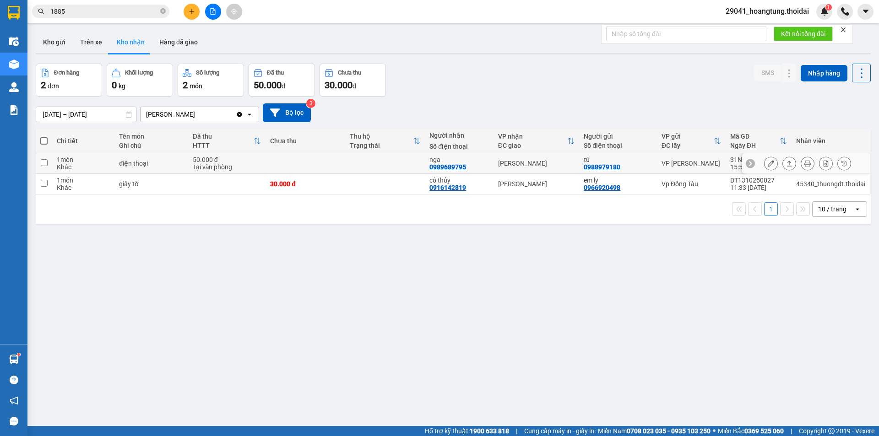
click at [45, 162] on input "checkbox" at bounding box center [44, 162] width 7 height 7
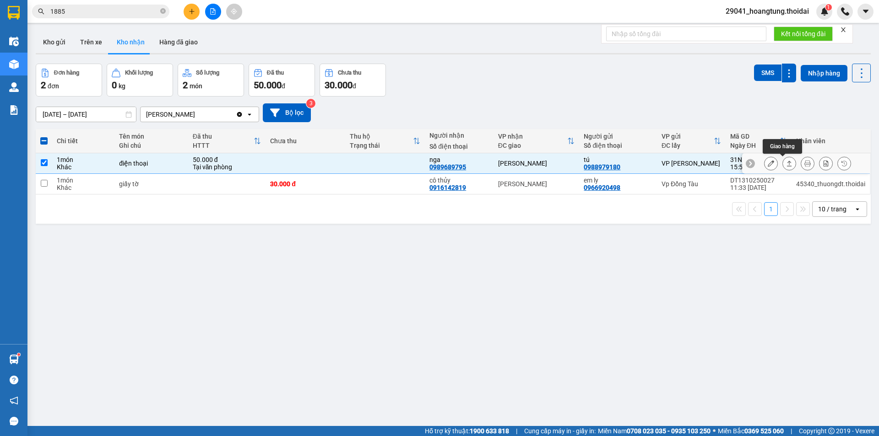
click at [786, 162] on icon at bounding box center [789, 163] width 6 height 6
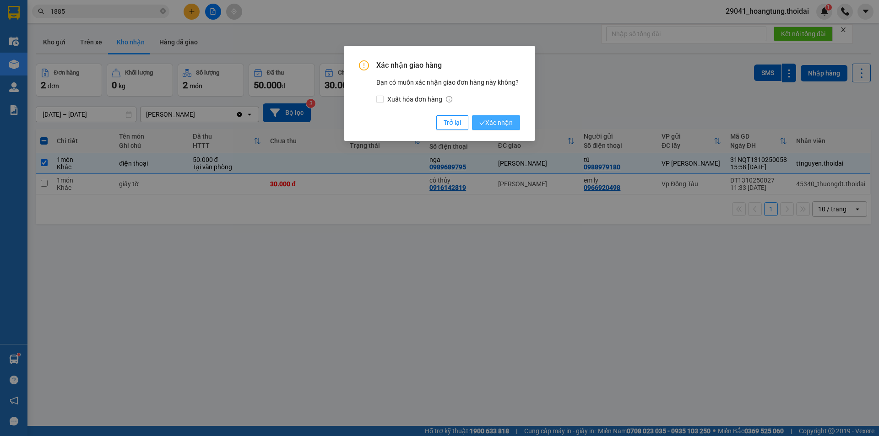
click at [505, 125] on span "Xác nhận" at bounding box center [495, 123] width 33 height 10
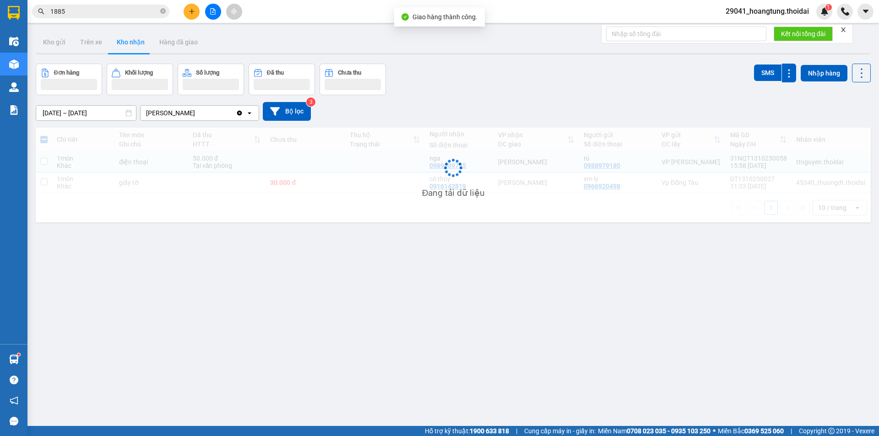
checkbox input "false"
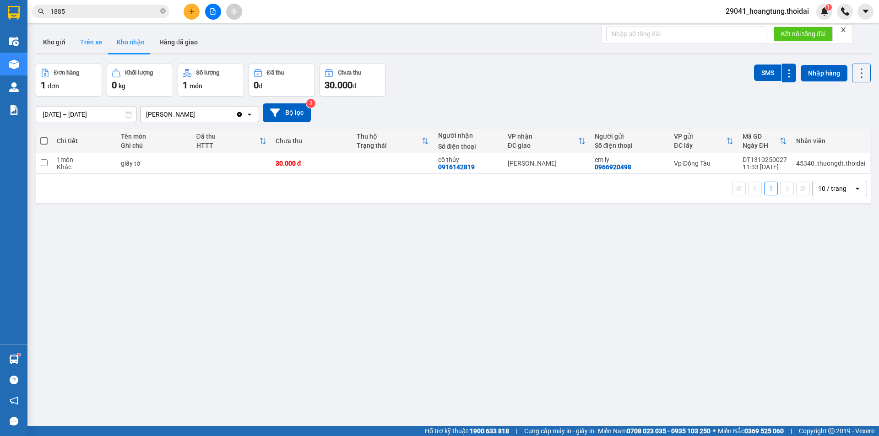
click at [94, 42] on button "Trên xe" at bounding box center [91, 42] width 37 height 22
type input "[DATE] – [DATE]"
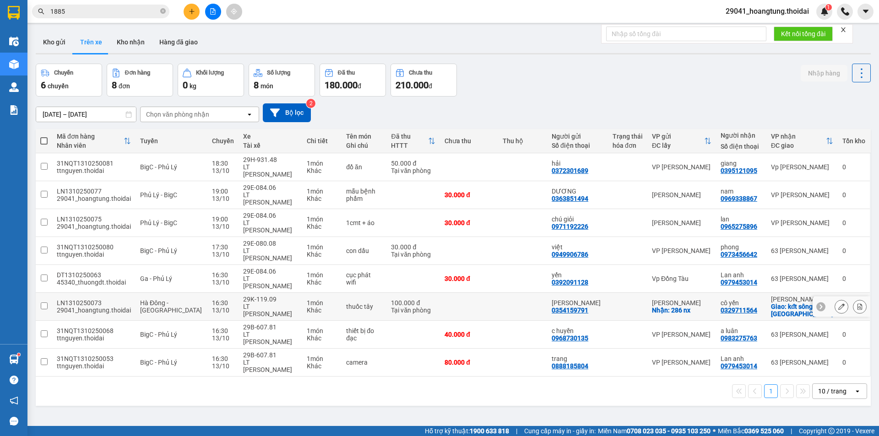
click at [42, 303] on input "checkbox" at bounding box center [44, 306] width 7 height 7
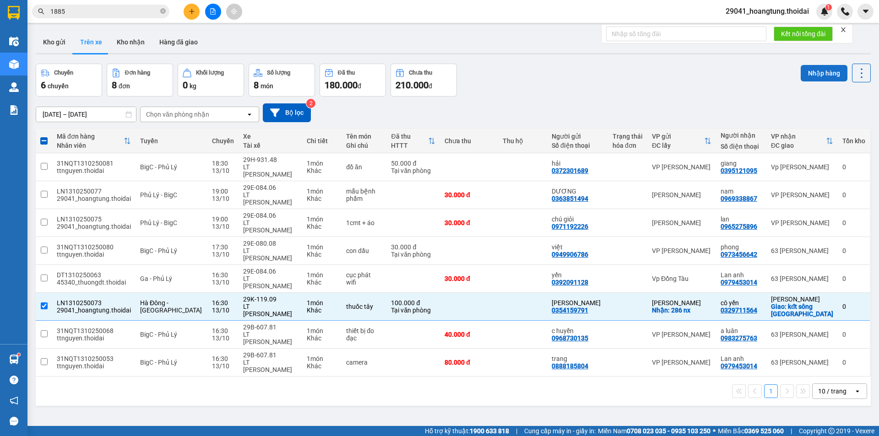
click at [820, 70] on button "Nhập hàng" at bounding box center [823, 73] width 47 height 16
checkbox input "false"
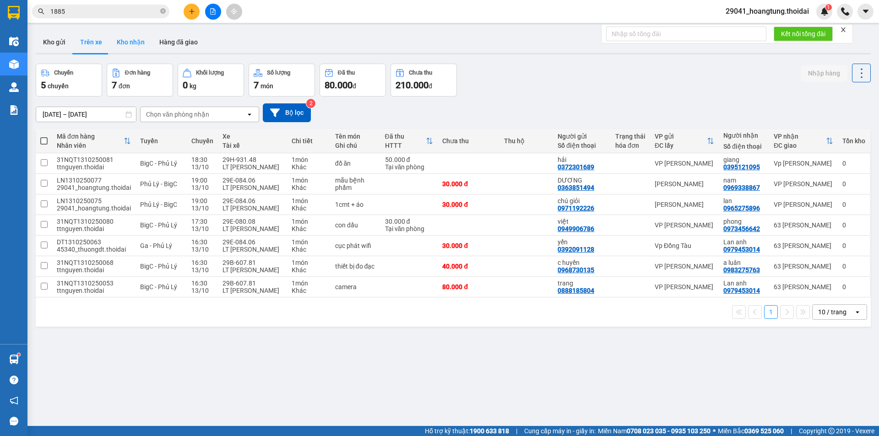
click at [130, 46] on button "Kho nhận" at bounding box center [130, 42] width 43 height 22
type input "[DATE] – [DATE]"
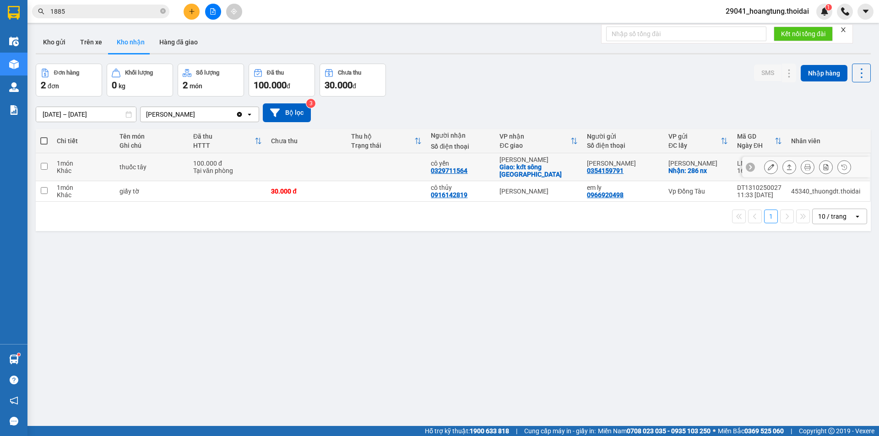
click at [47, 163] on input "checkbox" at bounding box center [44, 166] width 7 height 7
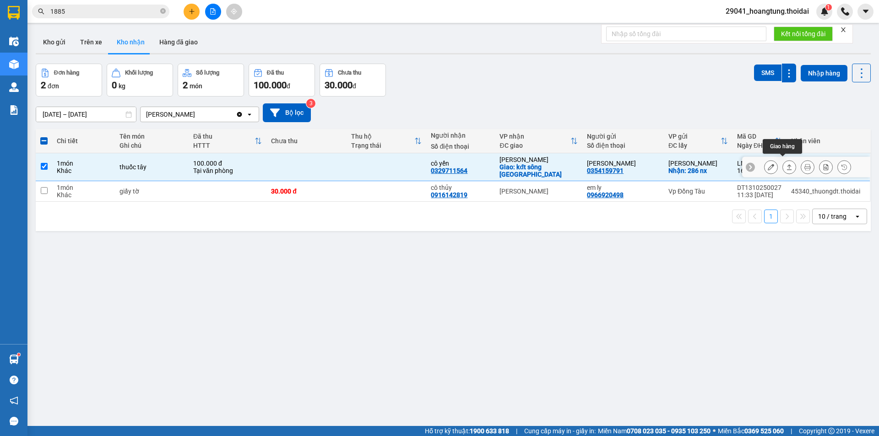
click at [786, 164] on button at bounding box center [789, 167] width 13 height 16
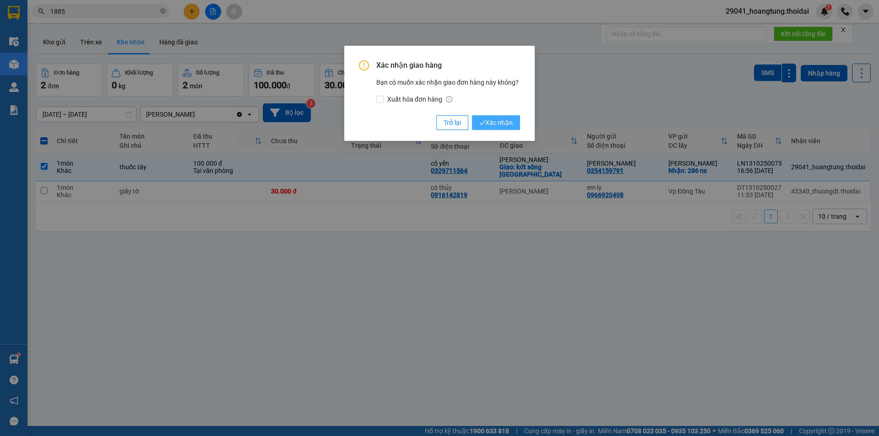
click at [504, 125] on span "Xác nhận" at bounding box center [495, 123] width 33 height 10
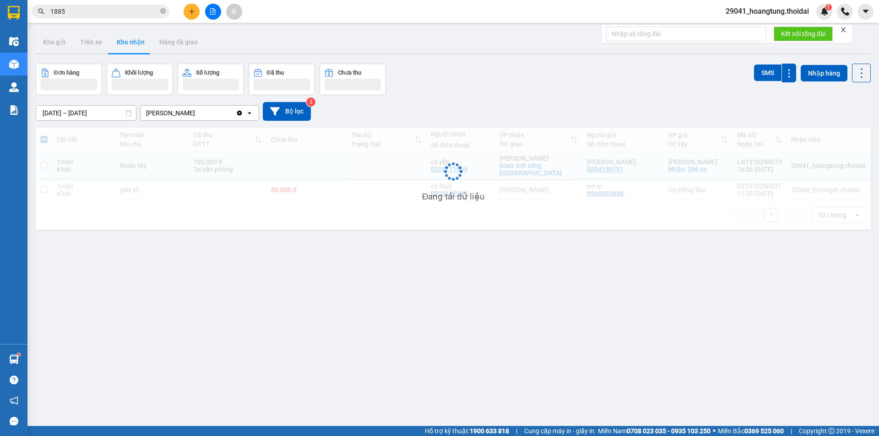
checkbox input "false"
